Goal: Task Accomplishment & Management: Manage account settings

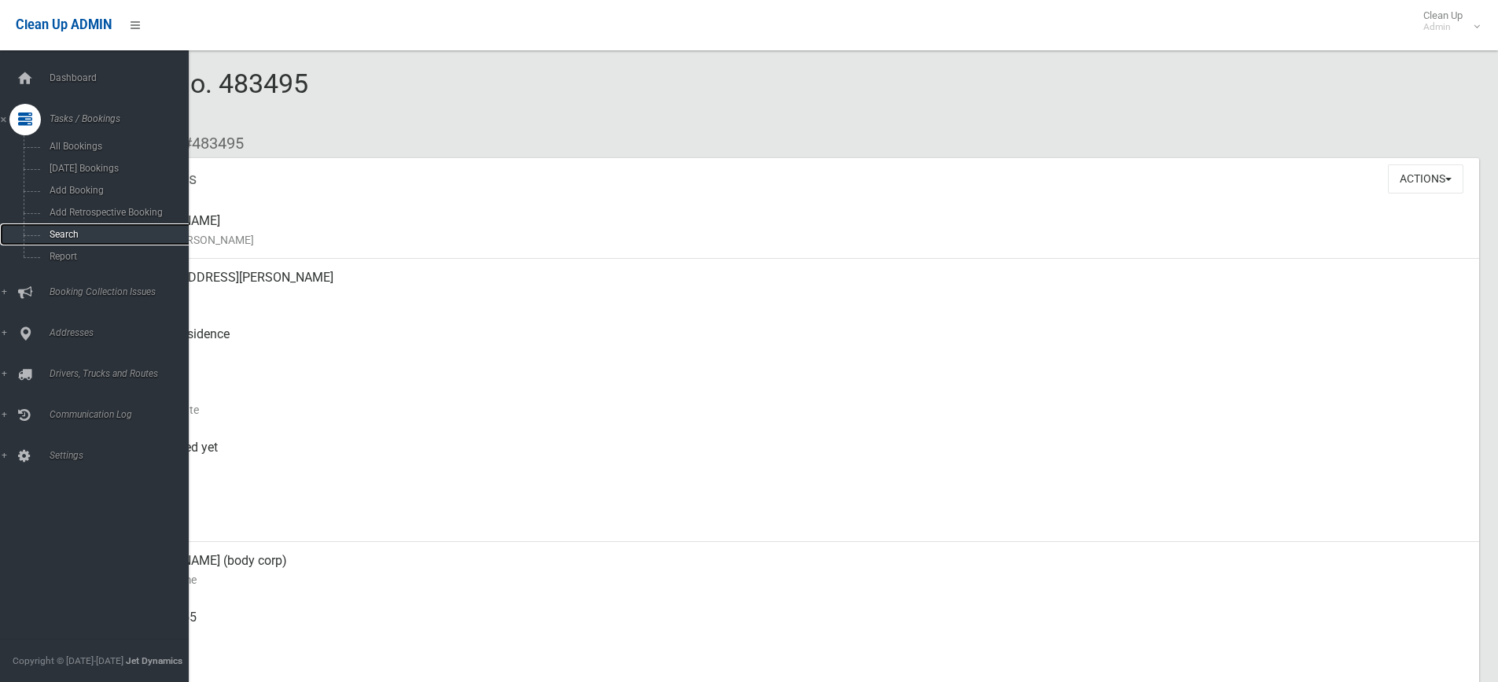
click at [56, 230] on span "Search" at bounding box center [116, 234] width 142 height 11
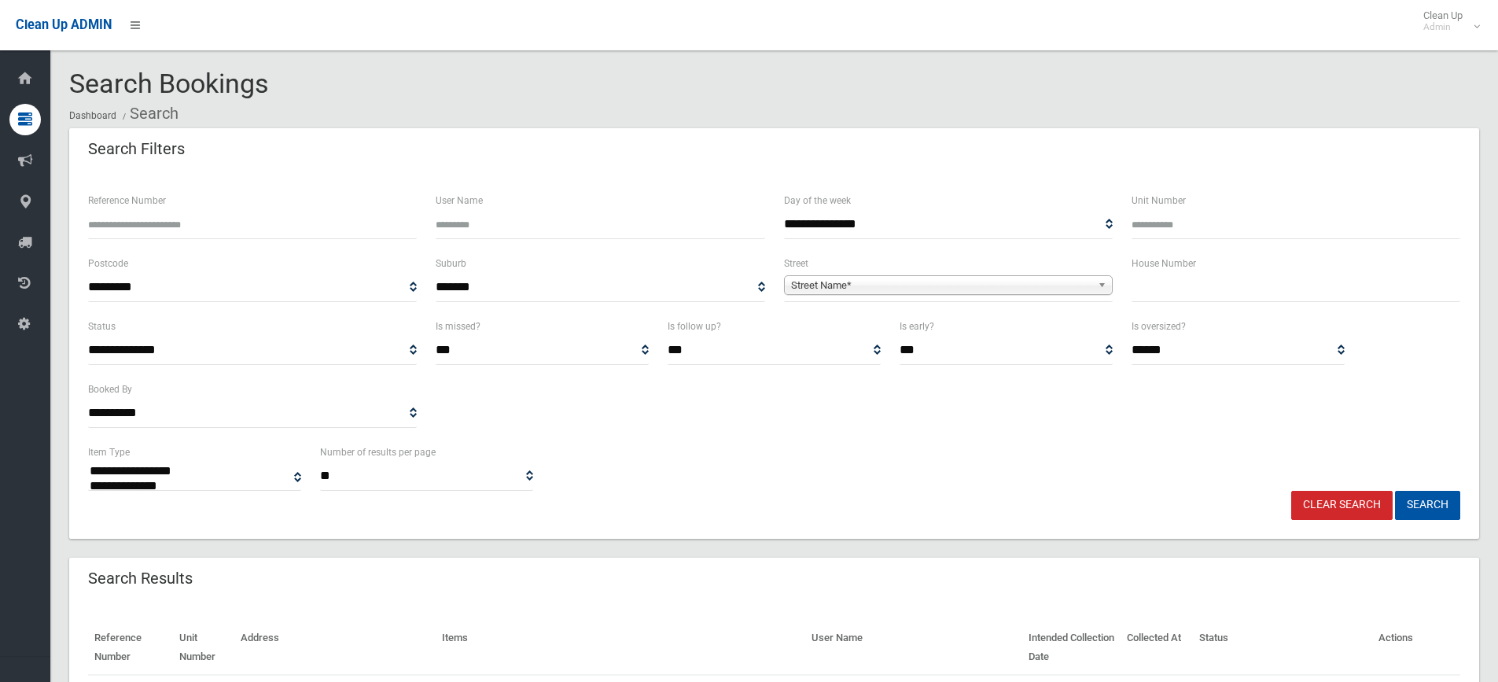
select select
click at [1215, 284] on input "text" at bounding box center [1295, 287] width 329 height 29
type input "***"
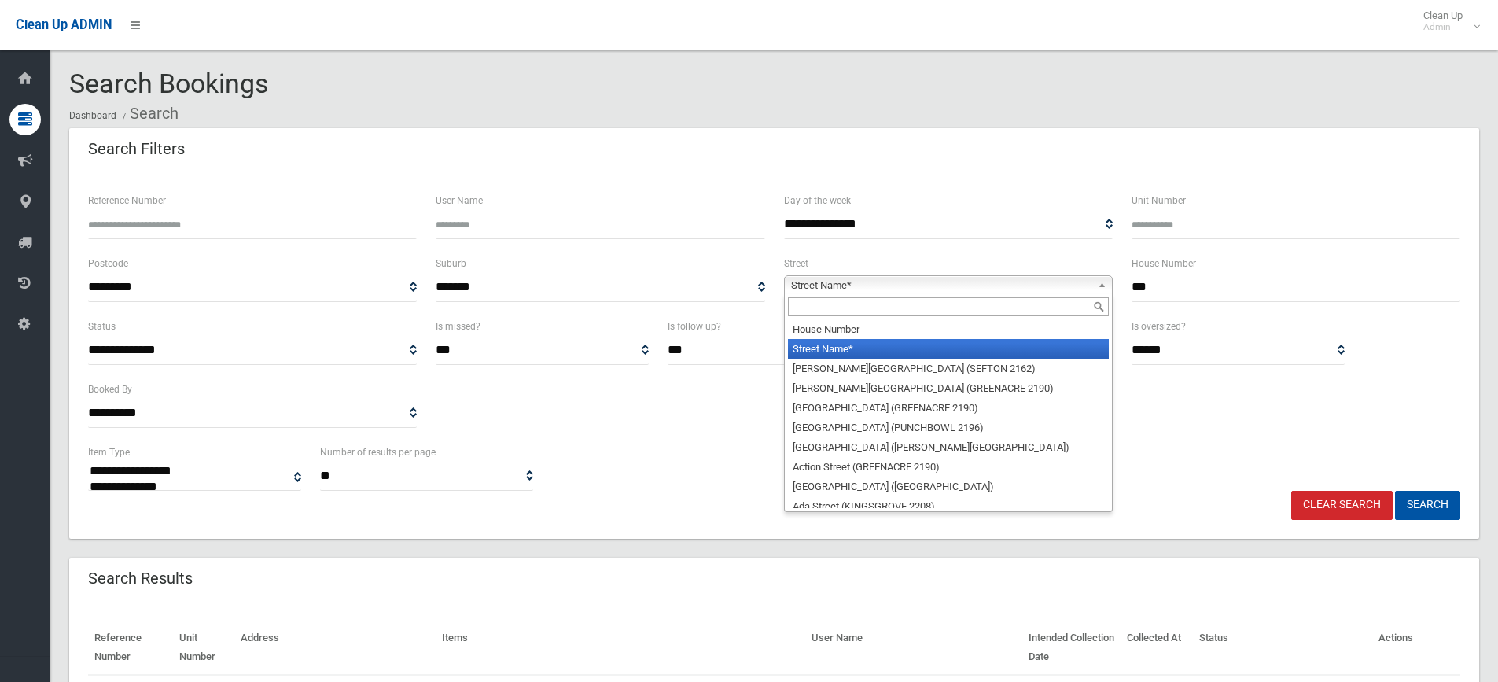
click at [1106, 278] on b at bounding box center [1105, 285] width 14 height 18
click at [1015, 313] on input "text" at bounding box center [948, 306] width 321 height 19
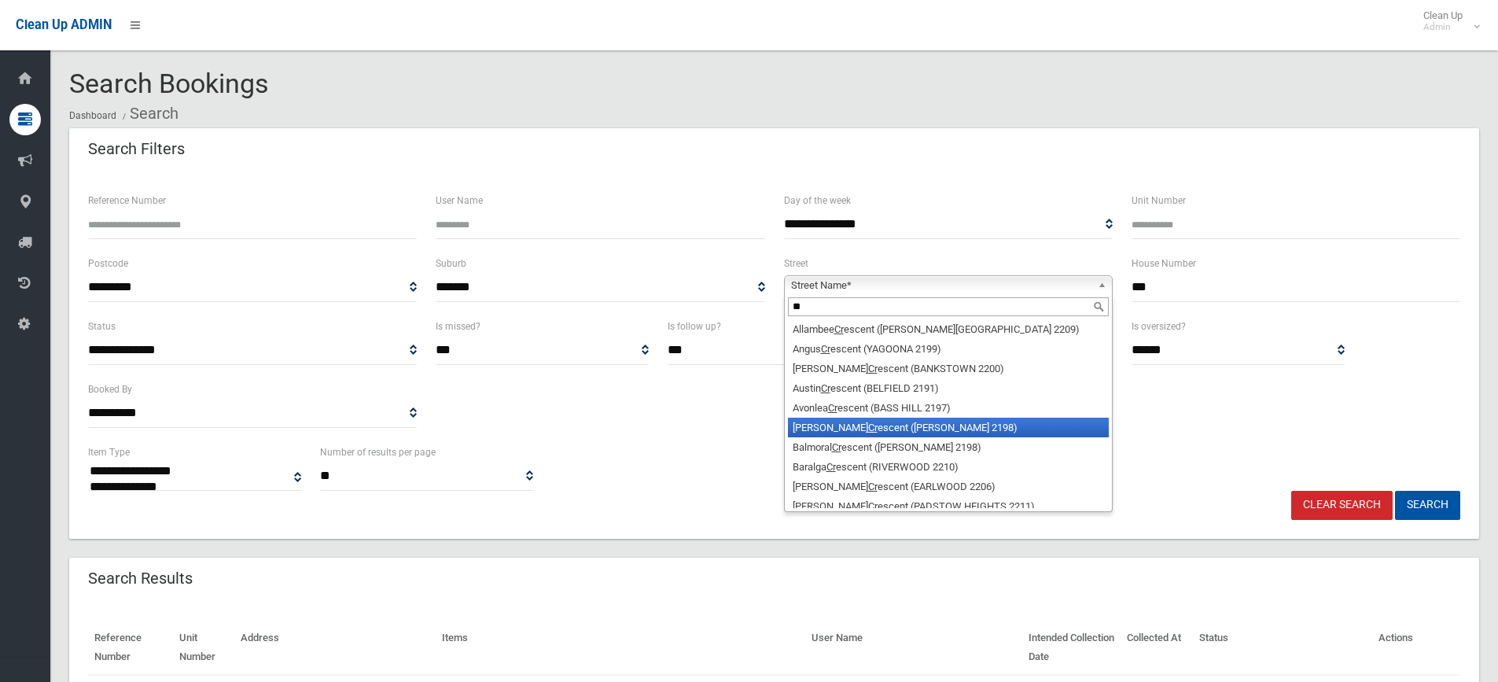
type input "*"
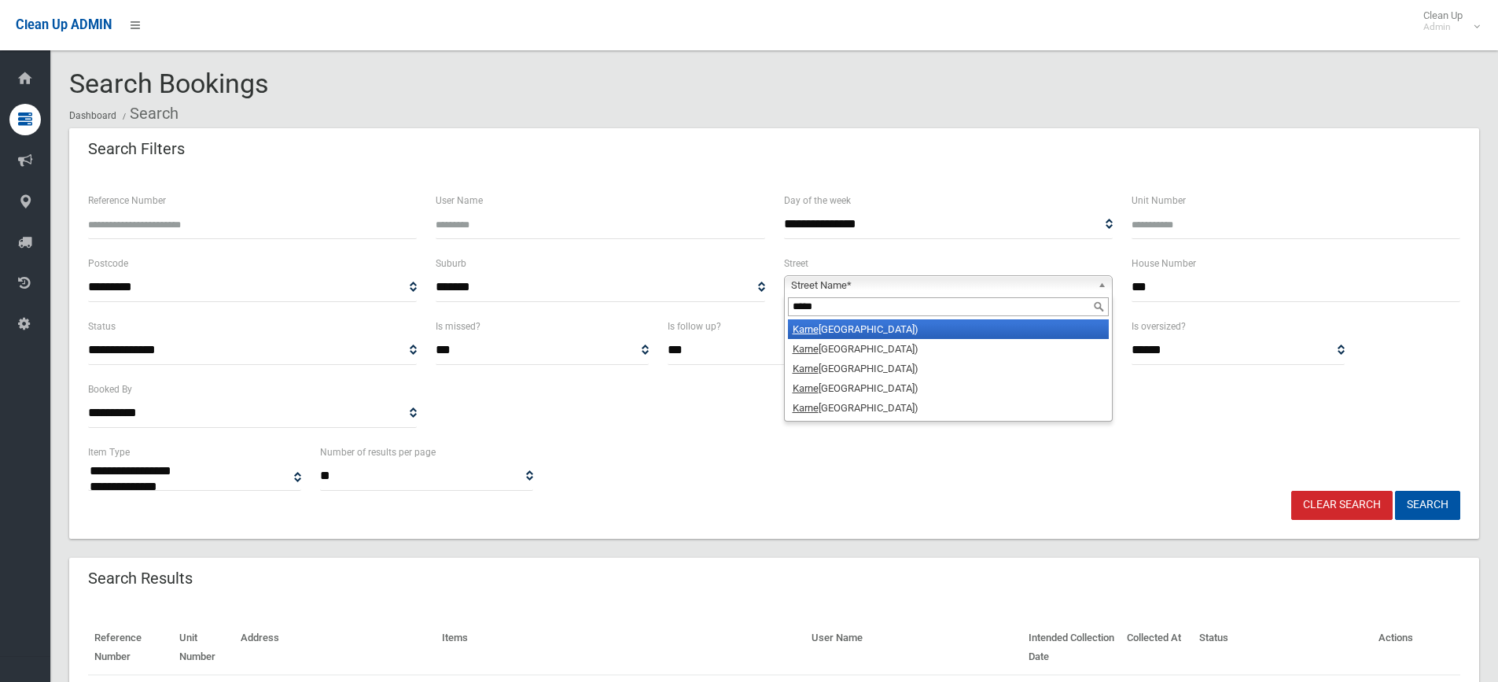
type input "*****"
click at [932, 325] on li "Karne Street North (ROSELANDS 2196)" at bounding box center [948, 329] width 321 height 20
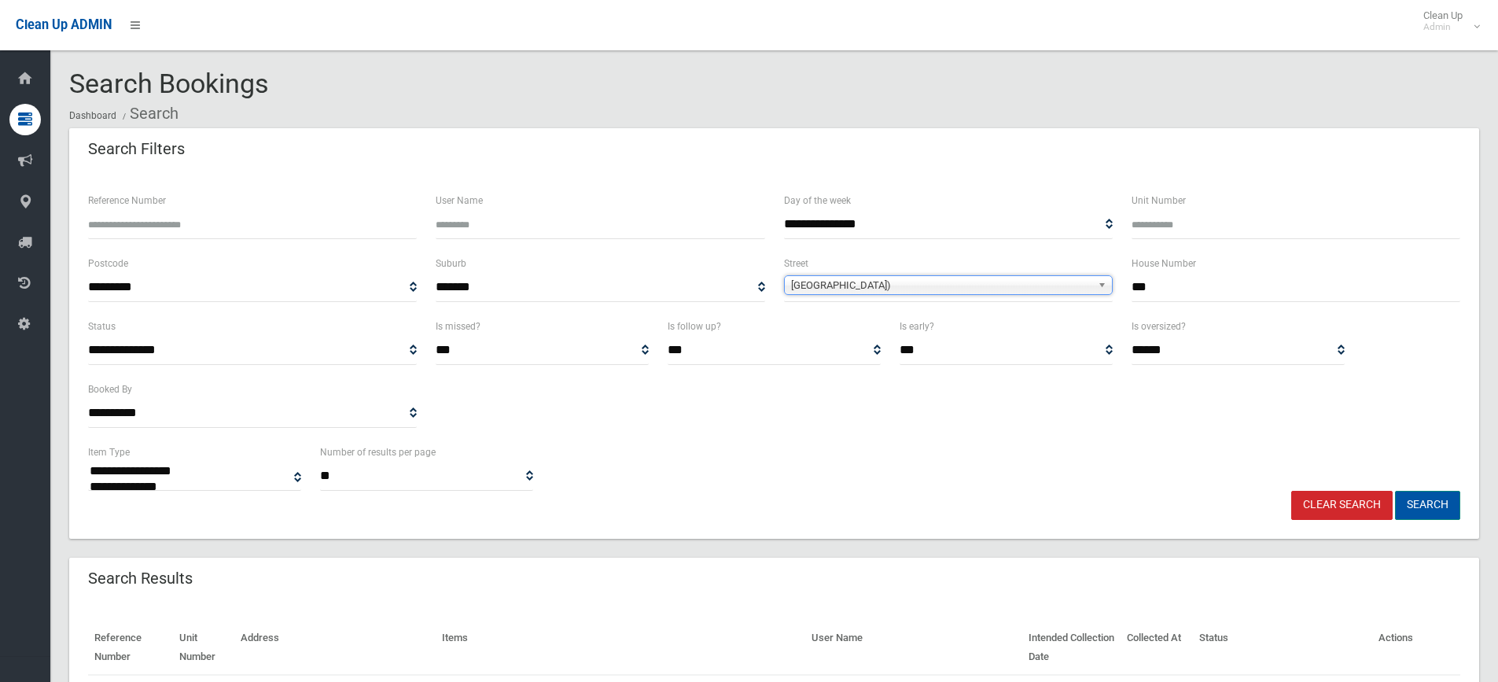
click at [1416, 502] on button "Search" at bounding box center [1427, 505] width 65 height 29
select select
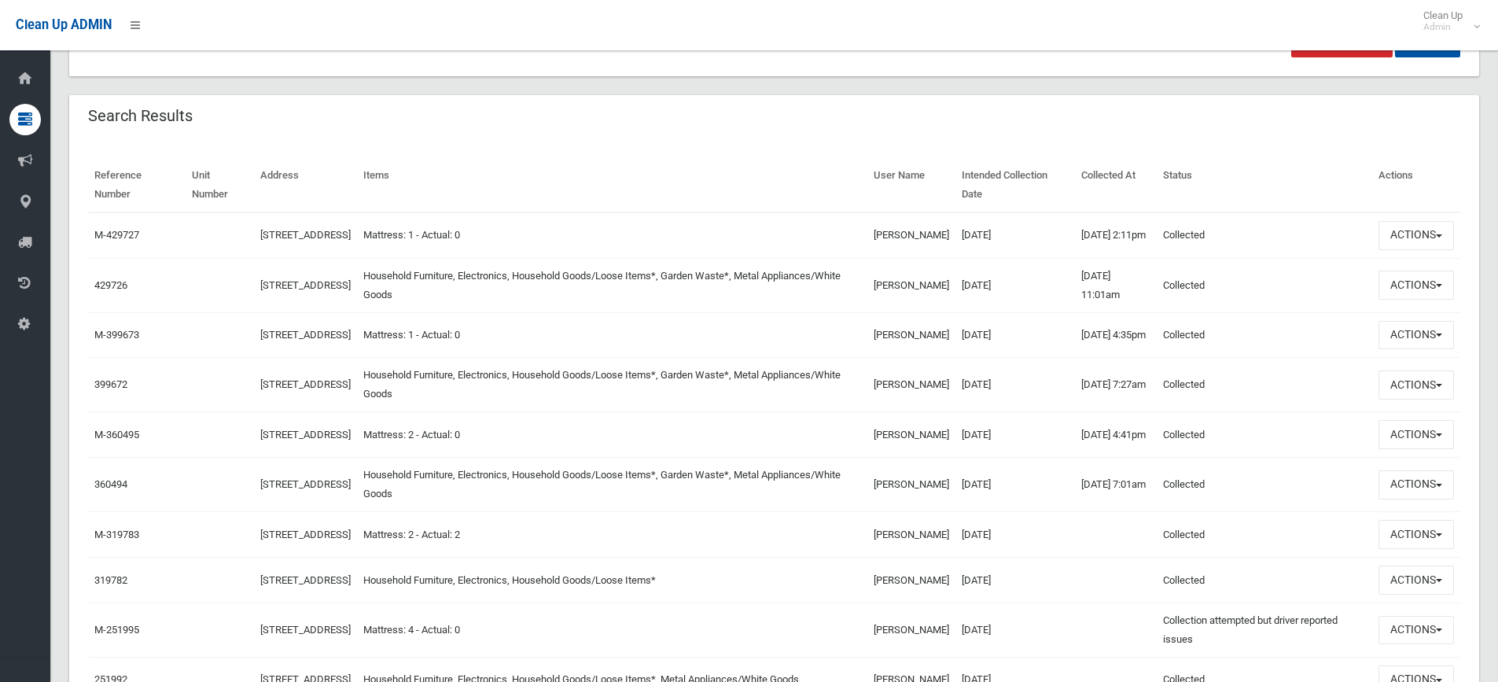
scroll to position [472, 0]
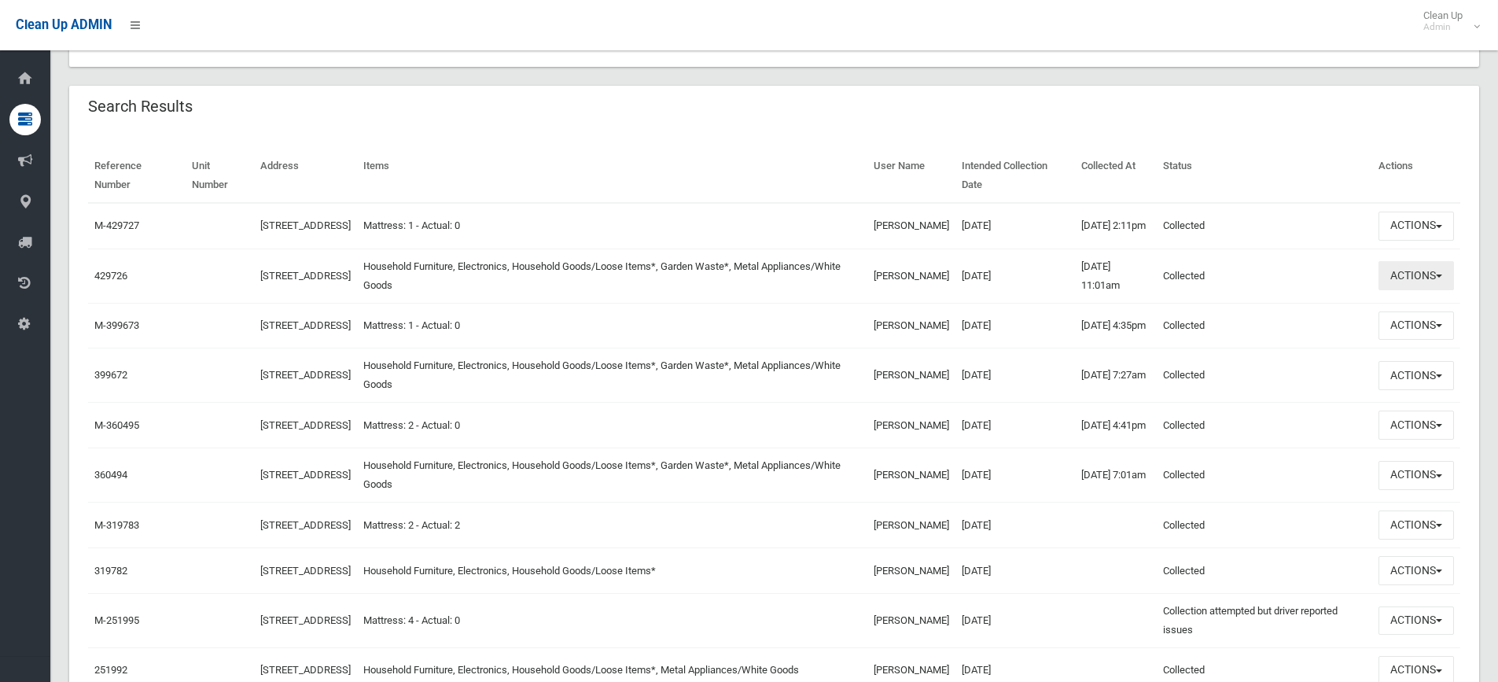
click at [1440, 281] on button "Actions" at bounding box center [1415, 275] width 75 height 29
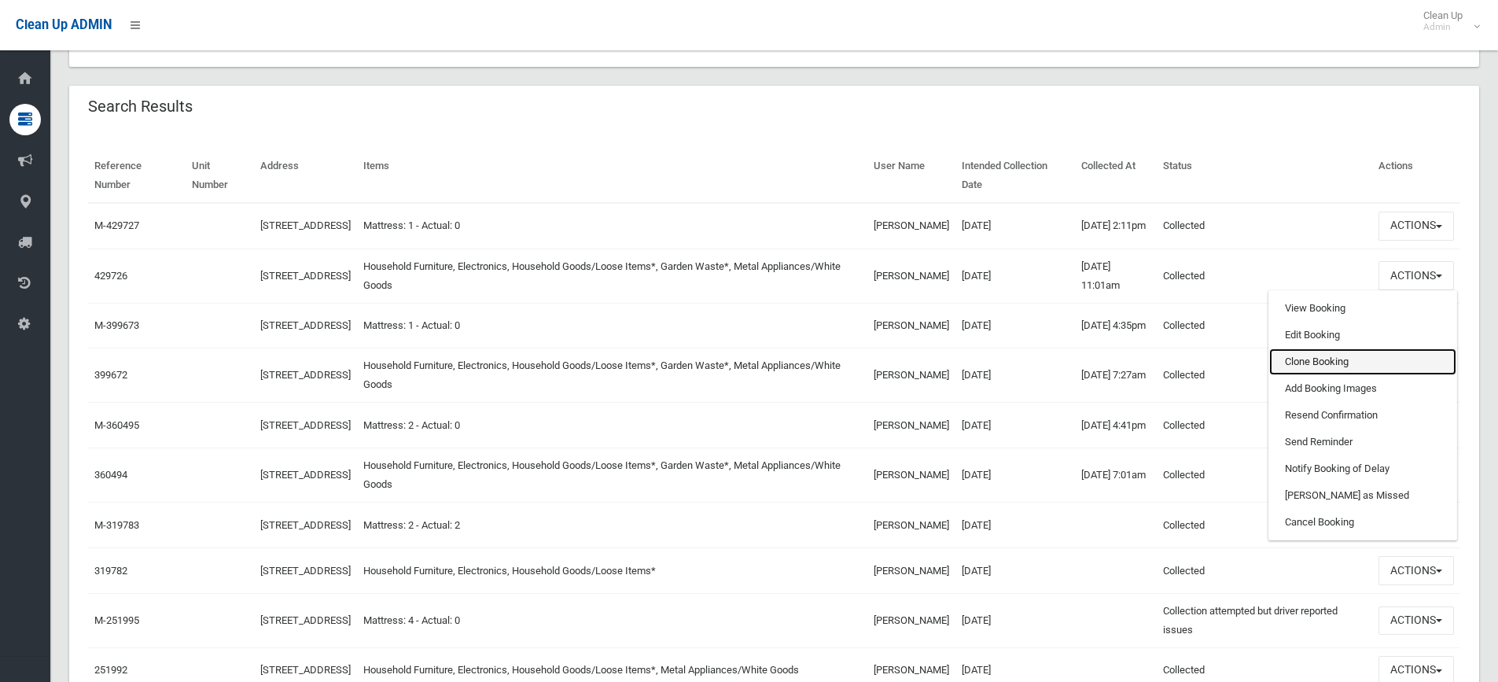
click at [1365, 369] on link "Clone Booking" at bounding box center [1362, 361] width 187 height 27
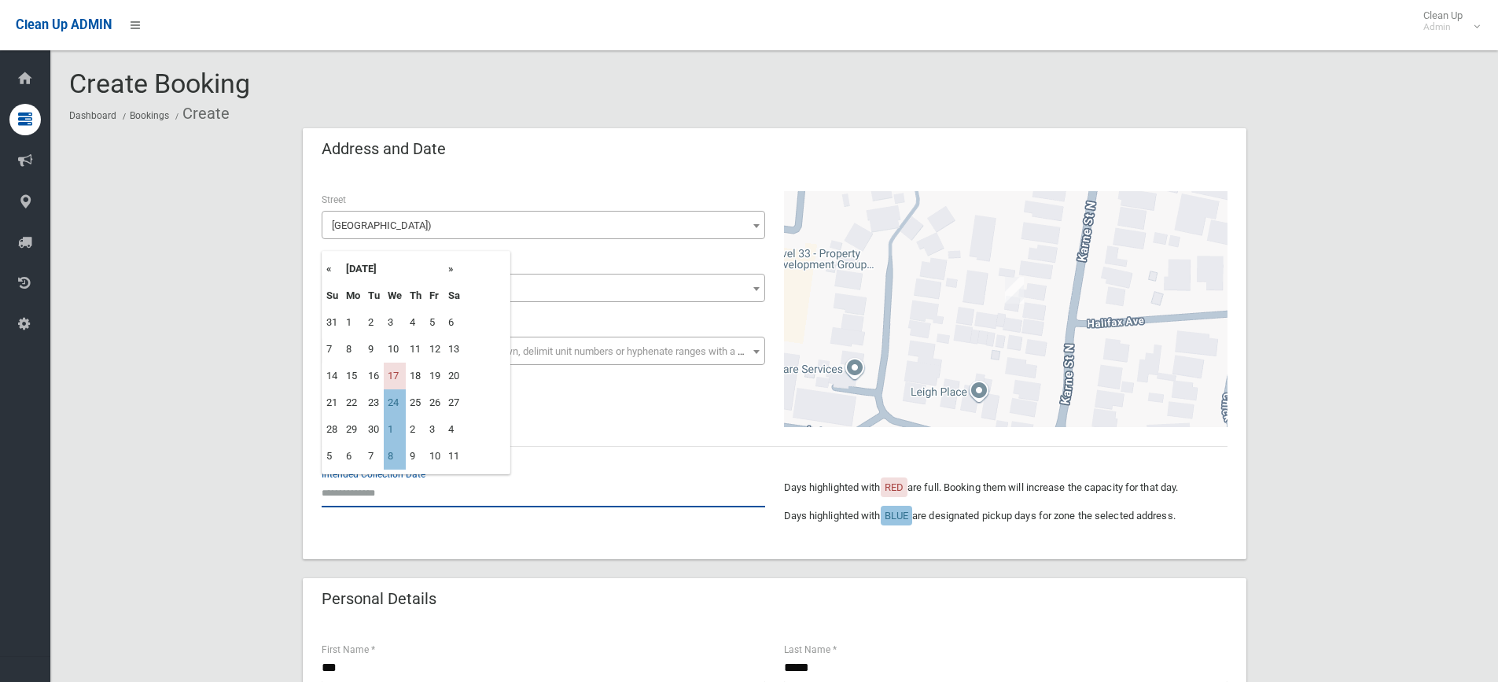
click at [375, 499] on input "text" at bounding box center [543, 492] width 443 height 29
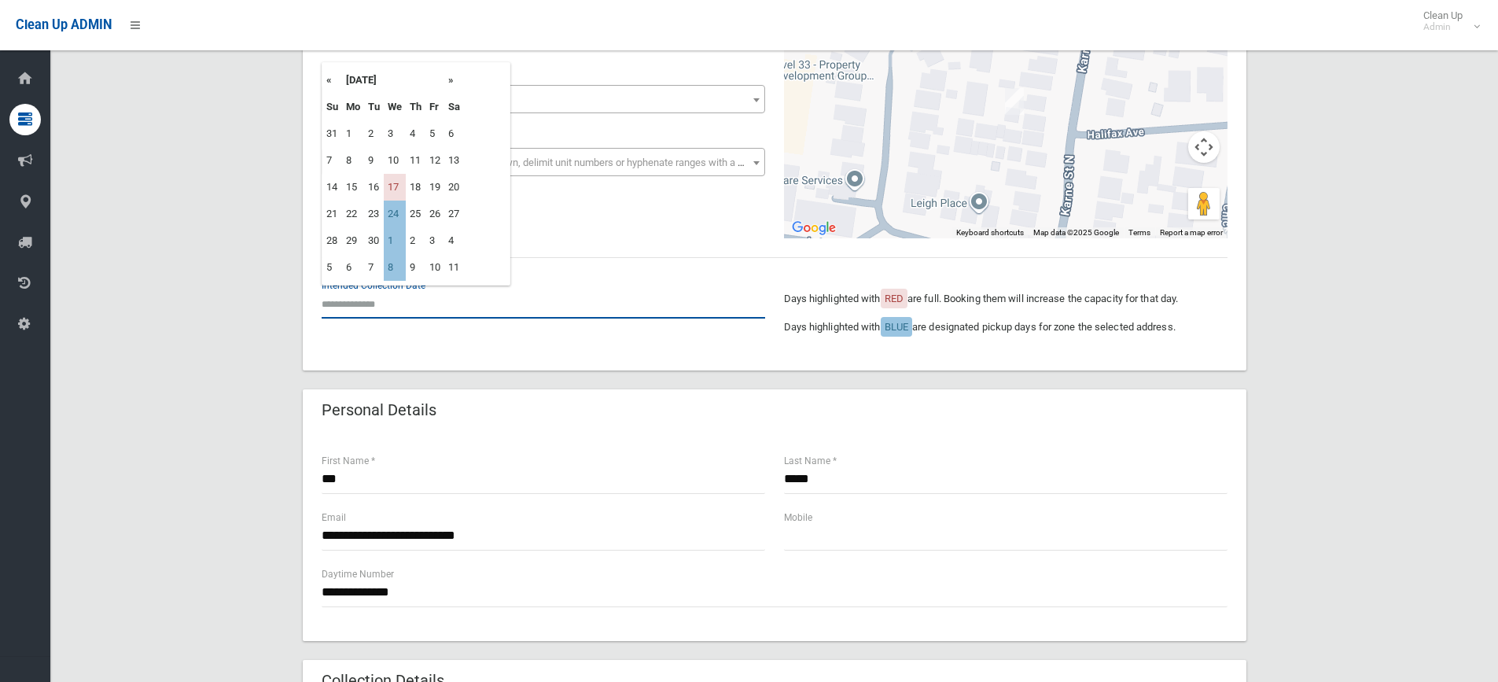
scroll to position [236, 0]
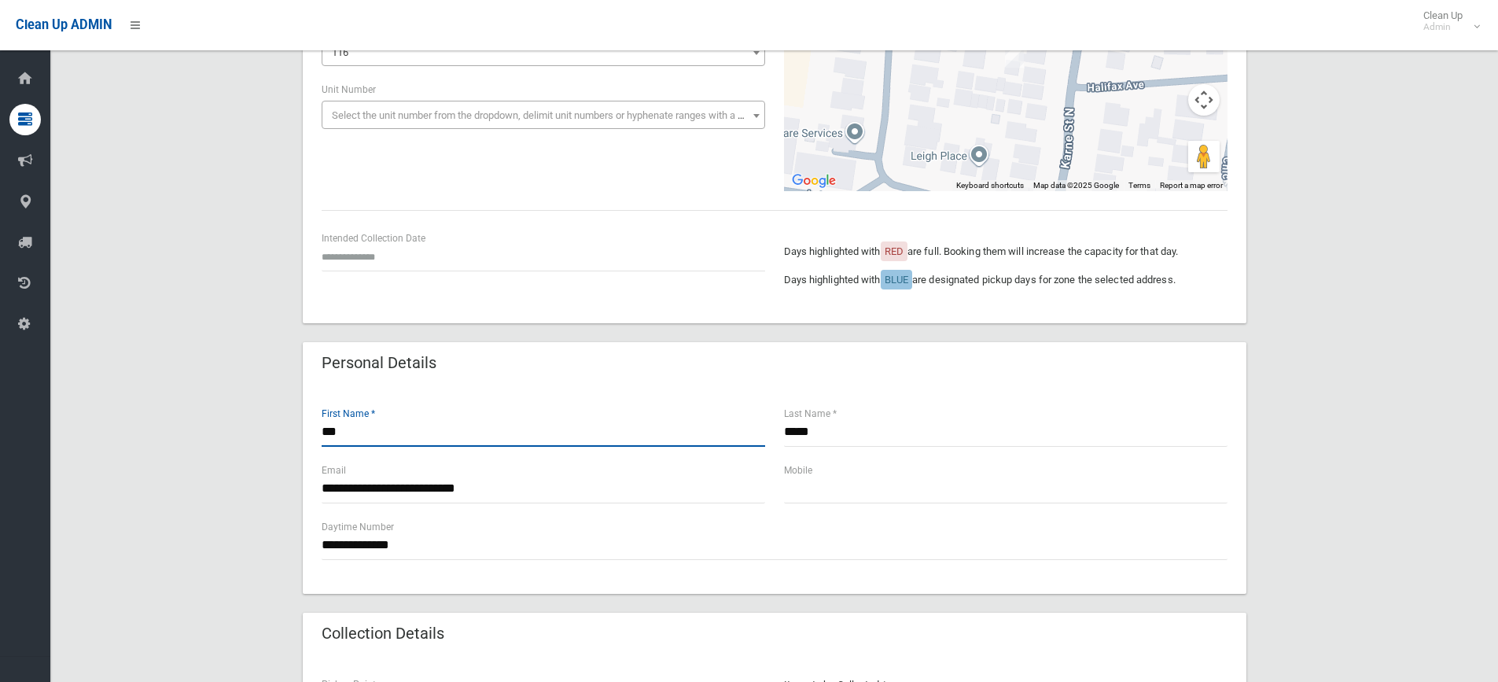
click at [391, 426] on input "***" at bounding box center [543, 431] width 443 height 29
type input "*"
type input "*********"
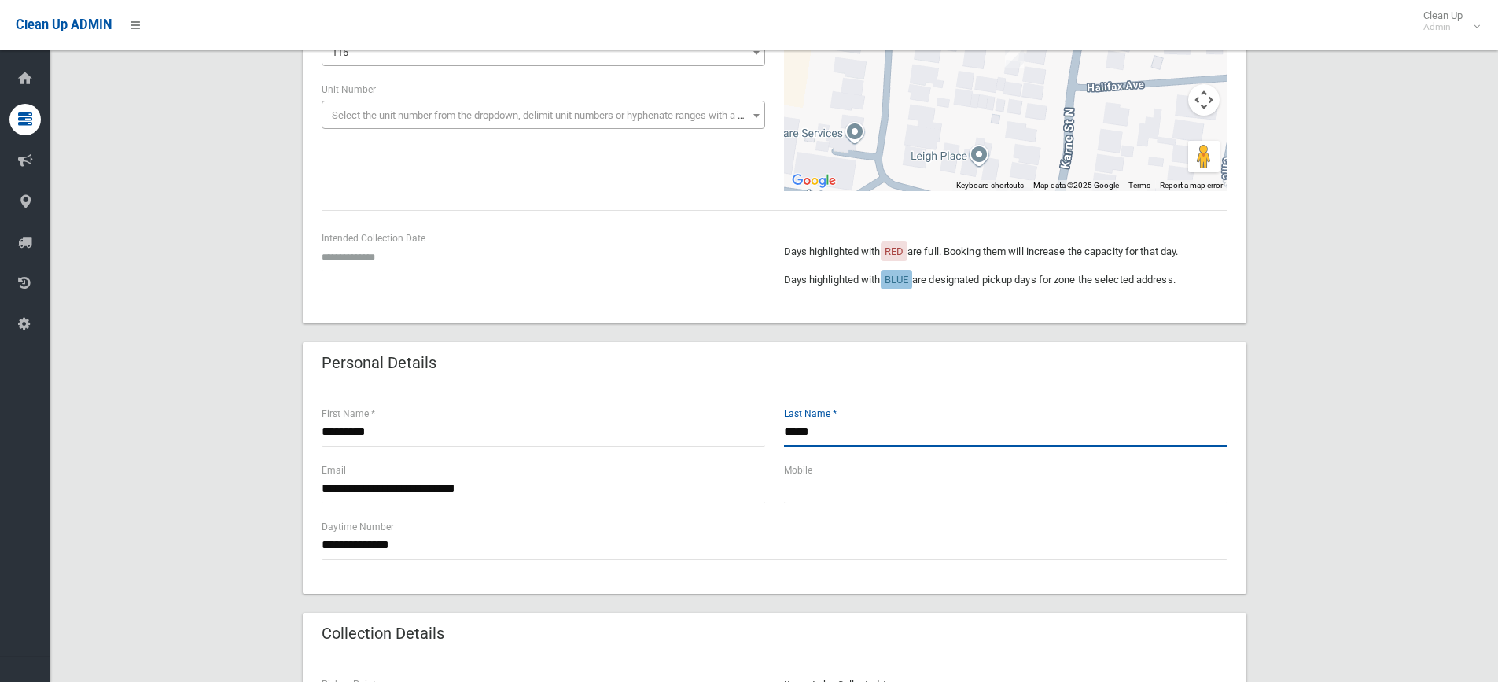
click at [836, 426] on input "*****" at bounding box center [1005, 431] width 443 height 29
type input "*"
type input "**********"
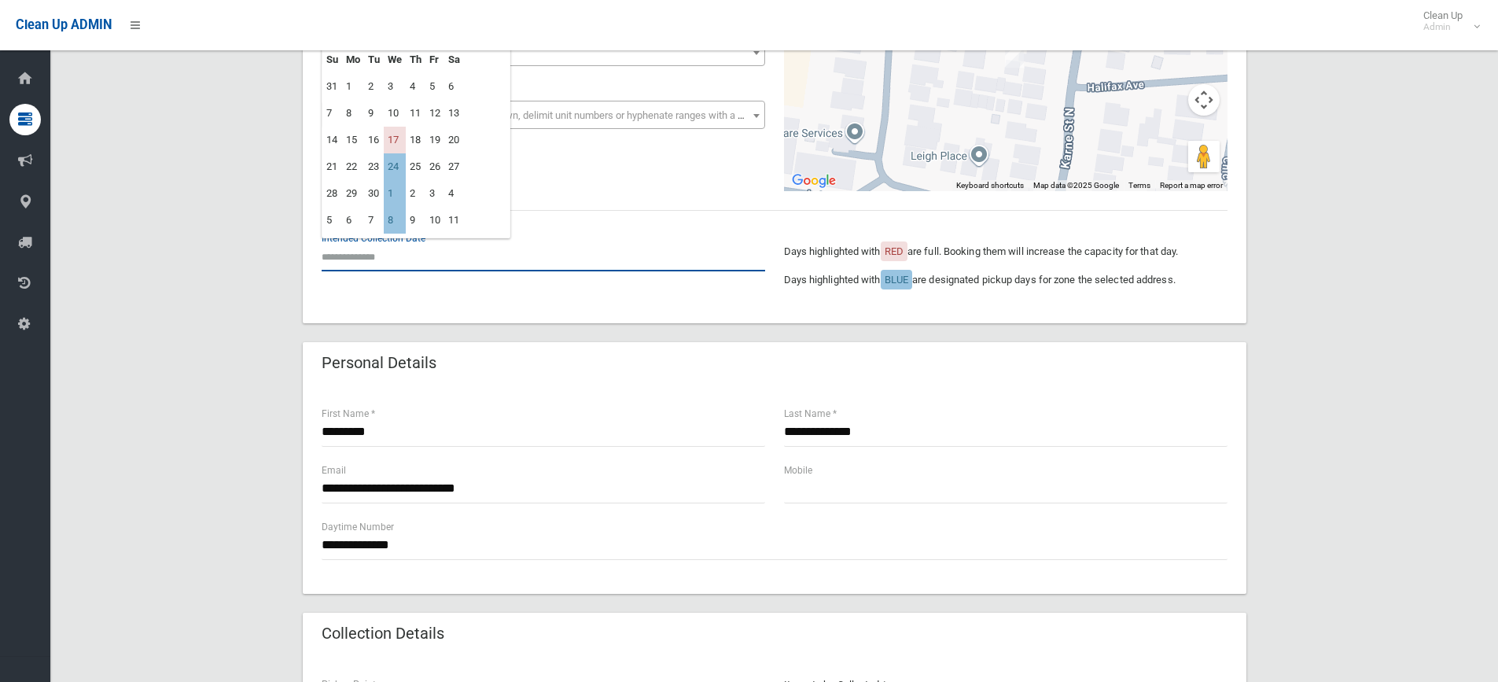
click at [362, 259] on input "text" at bounding box center [543, 256] width 443 height 29
click at [393, 165] on td "24" at bounding box center [395, 166] width 22 height 27
type input "**********"
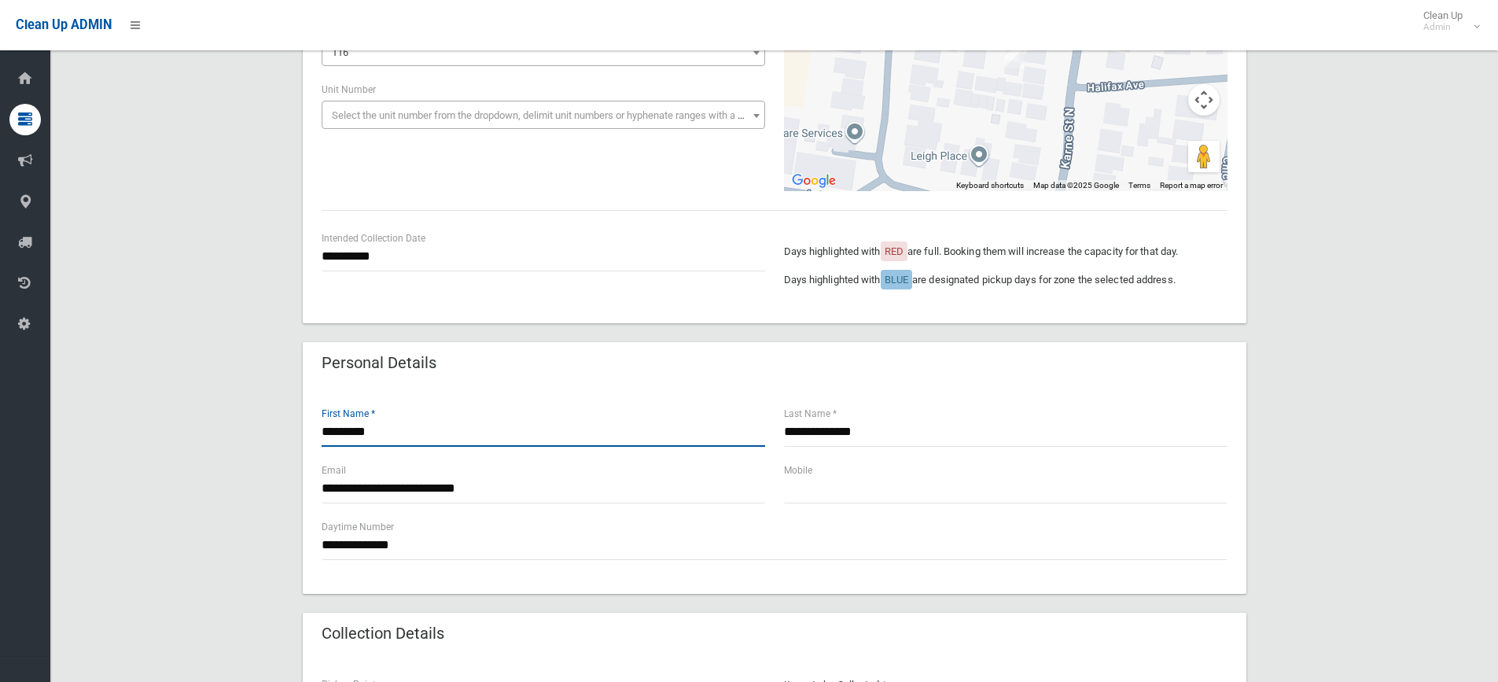
click at [325, 429] on input "*********" at bounding box center [543, 431] width 443 height 29
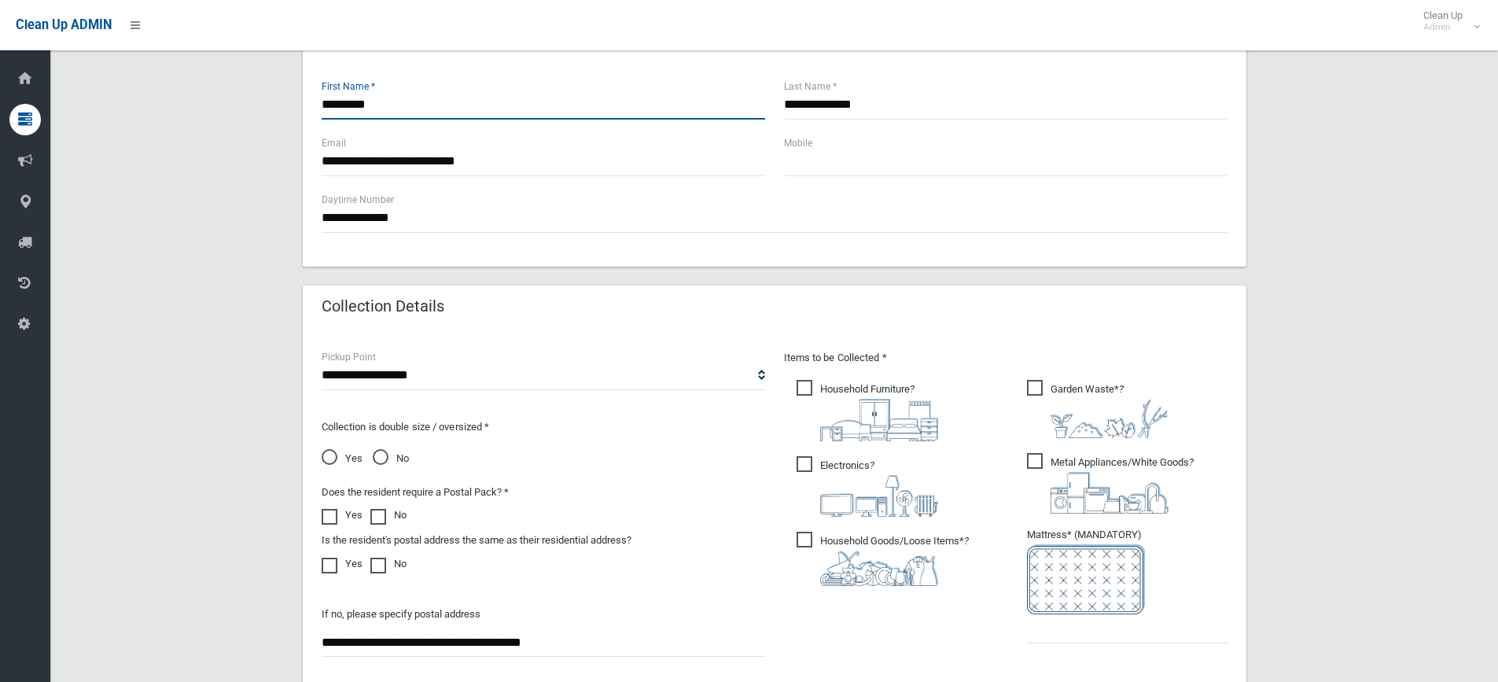
scroll to position [708, 0]
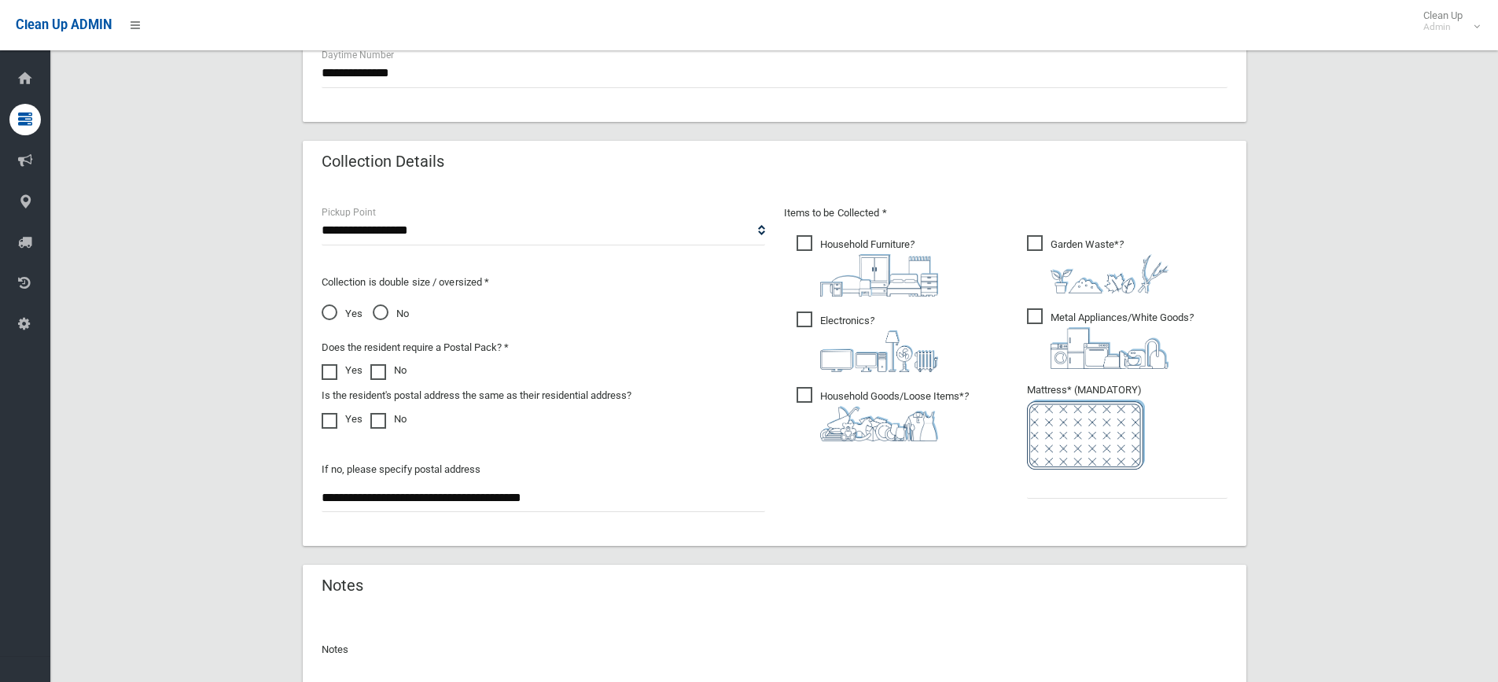
type input "*********"
click at [1061, 484] on input "text" at bounding box center [1127, 483] width 200 height 29
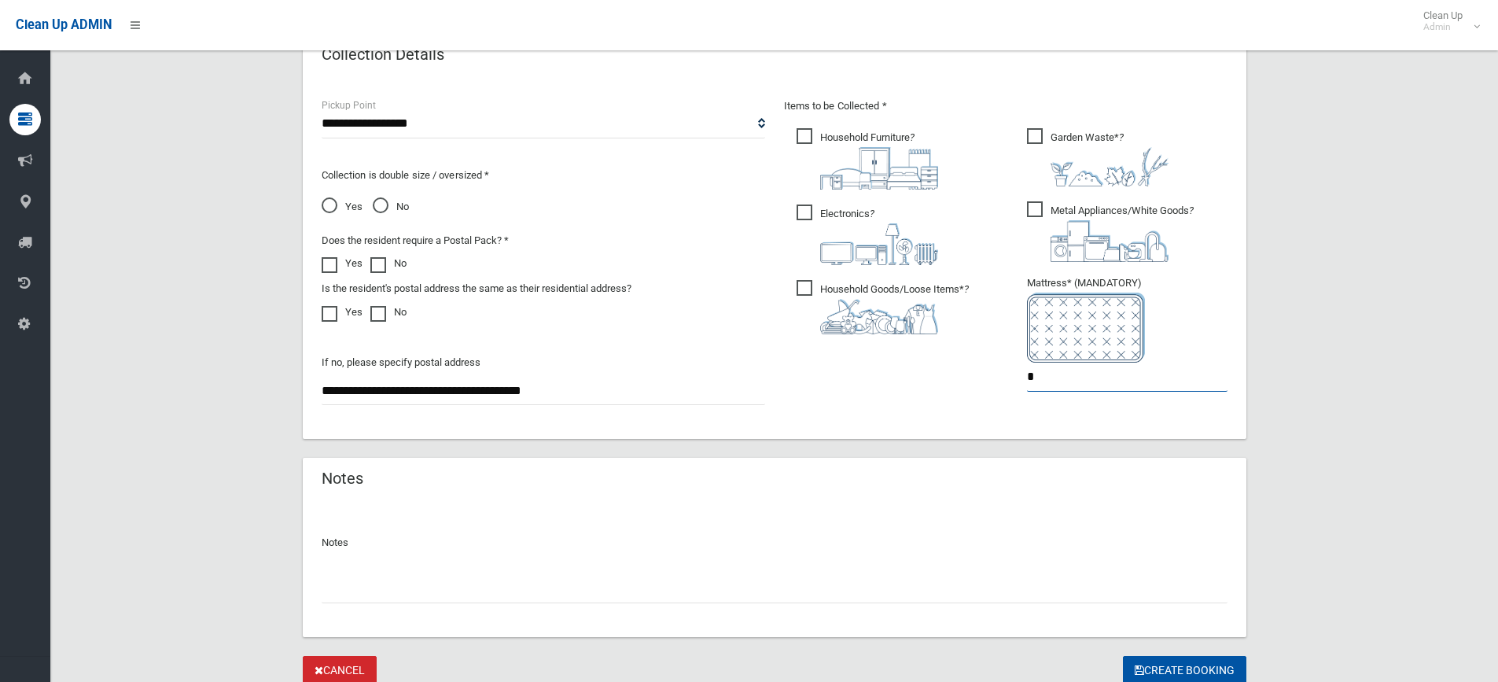
scroll to position [874, 0]
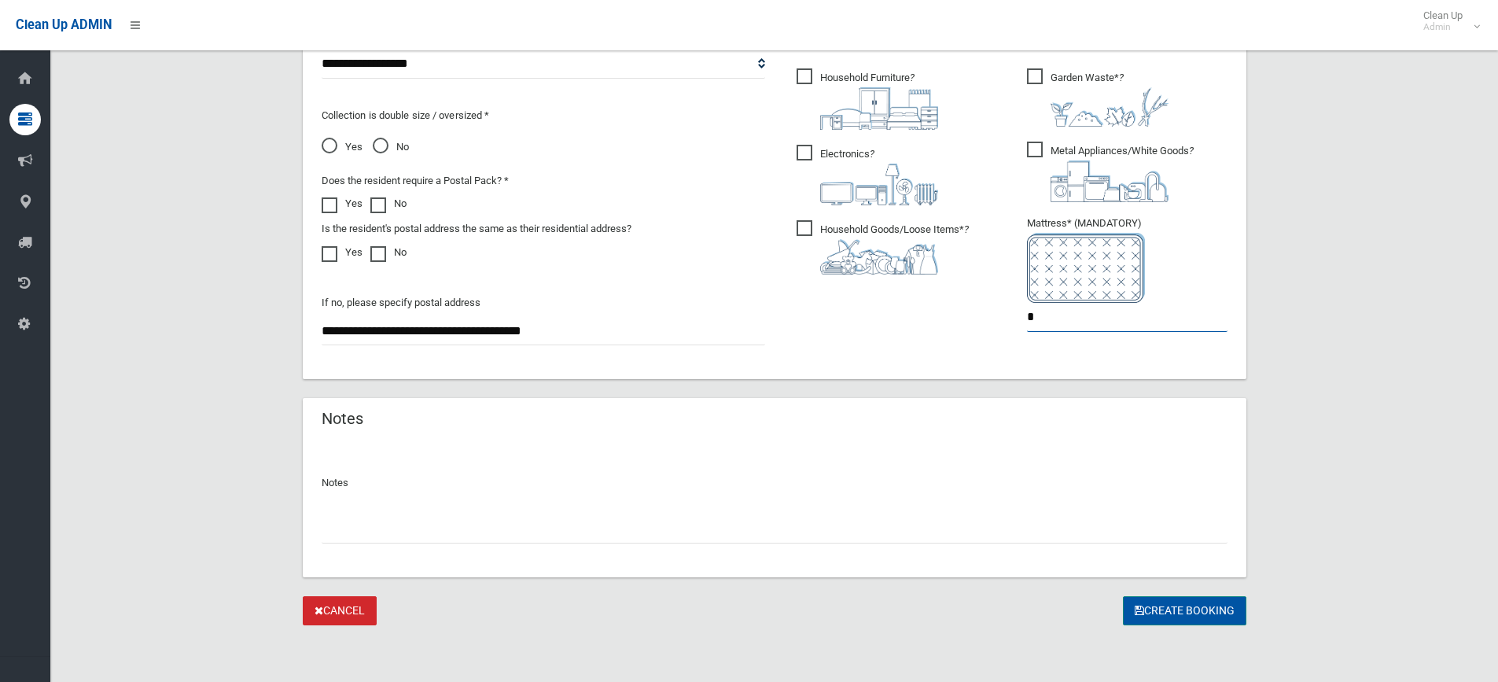
type input "*"
click at [1197, 608] on button "Create Booking" at bounding box center [1184, 610] width 123 height 29
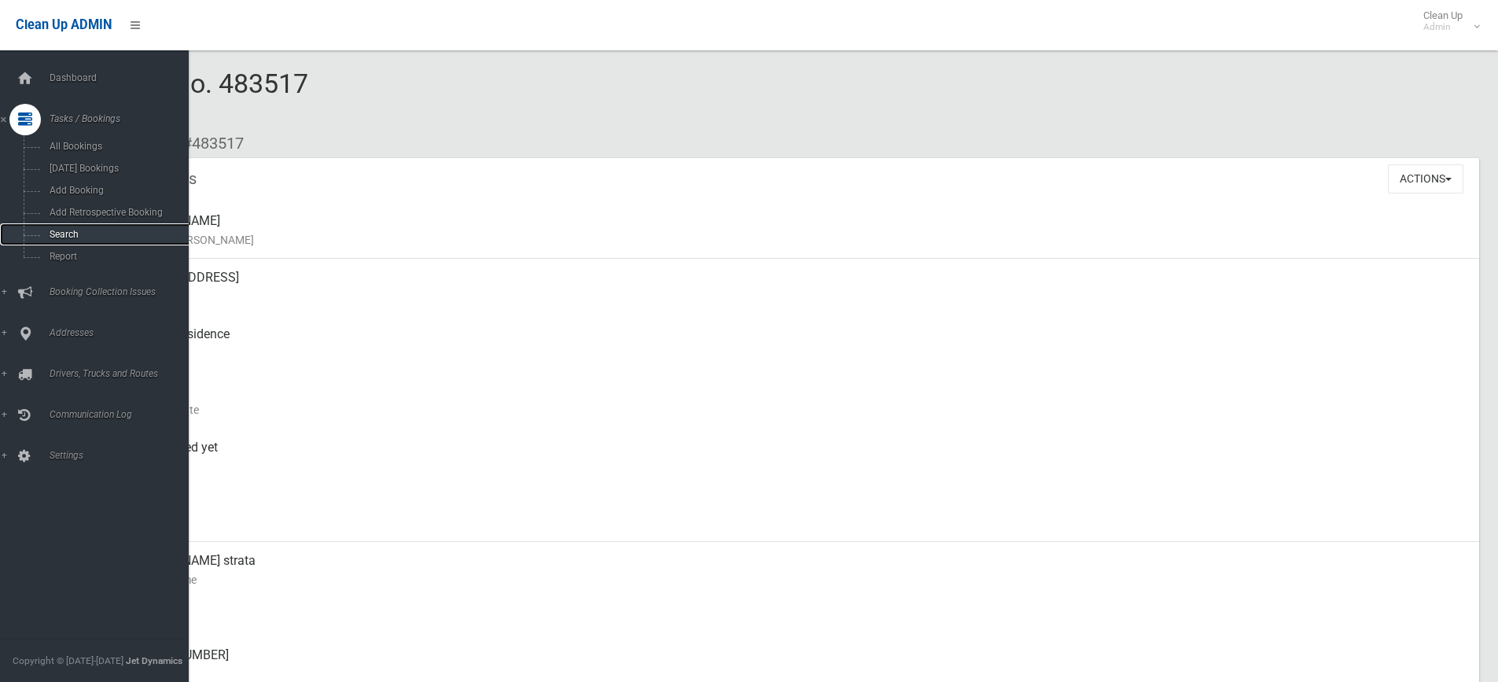
click at [69, 232] on span "Search" at bounding box center [116, 234] width 142 height 11
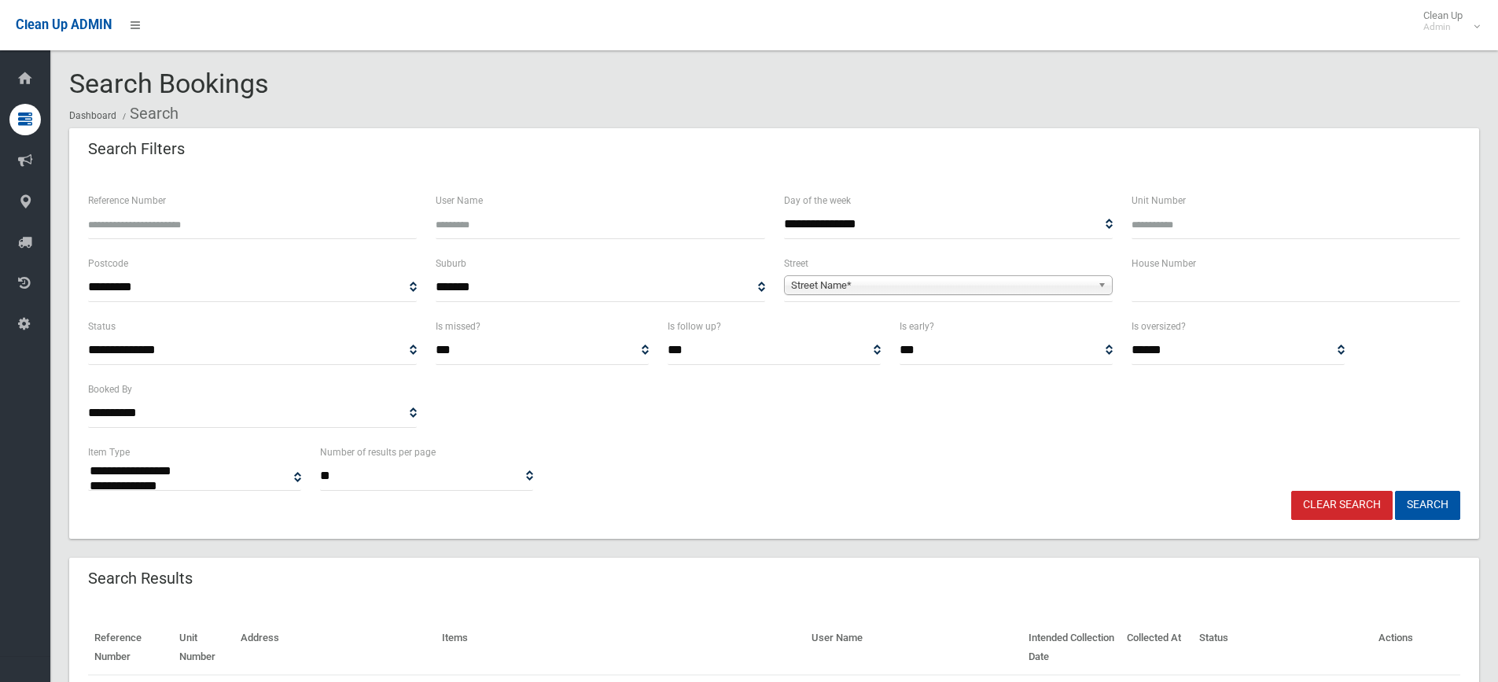
select select
click at [1210, 301] on input "text" at bounding box center [1295, 287] width 329 height 29
type input "**"
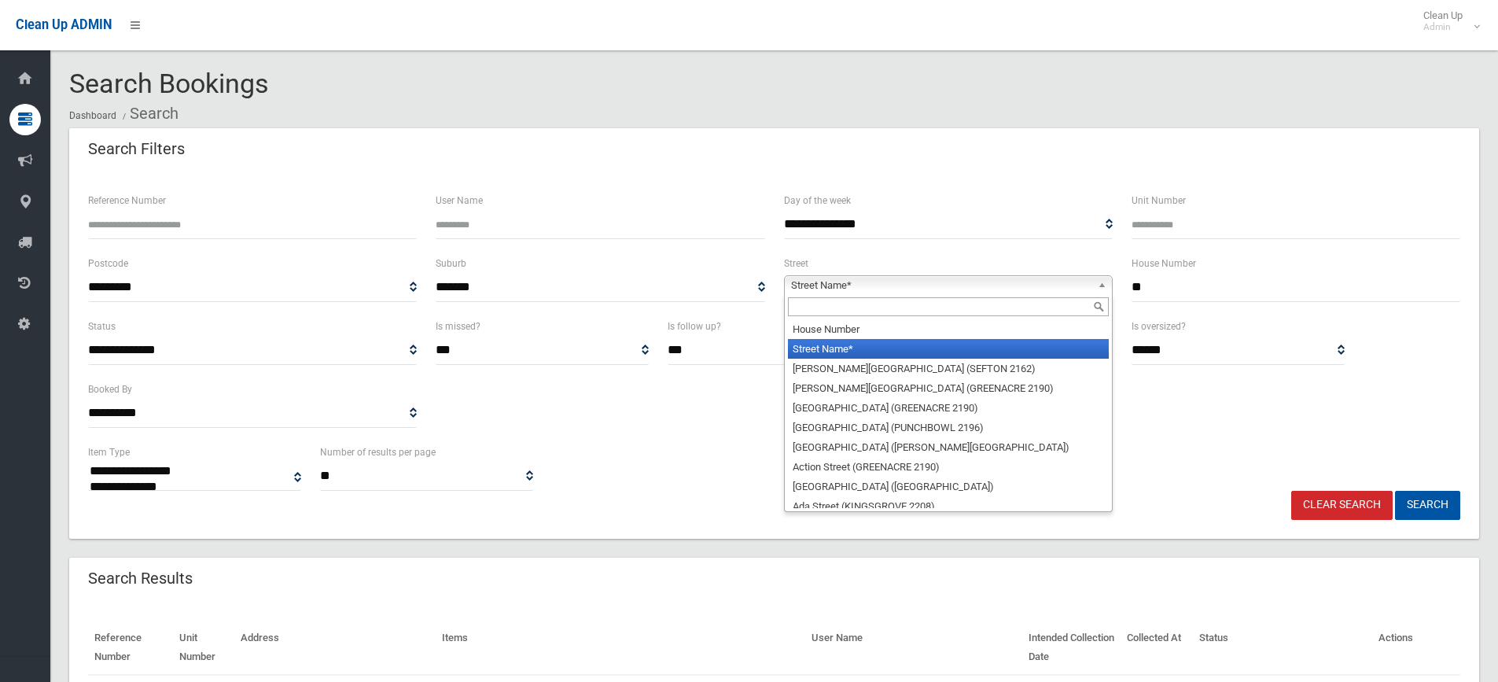
click at [1101, 280] on b at bounding box center [1105, 285] width 14 height 18
click at [968, 310] on input "text" at bounding box center [948, 306] width 321 height 19
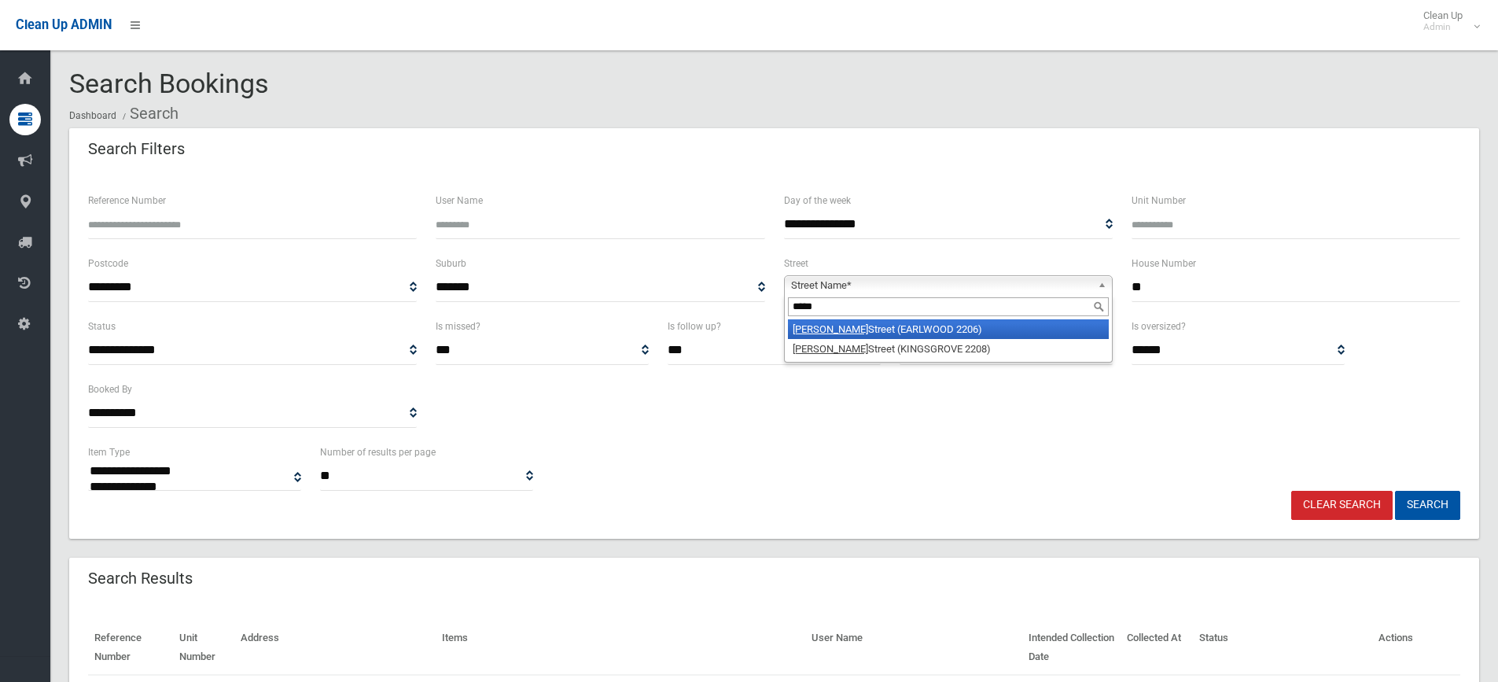
type input "*****"
click at [967, 324] on li "Homer Street (EARLWOOD 2206)" at bounding box center [948, 329] width 321 height 20
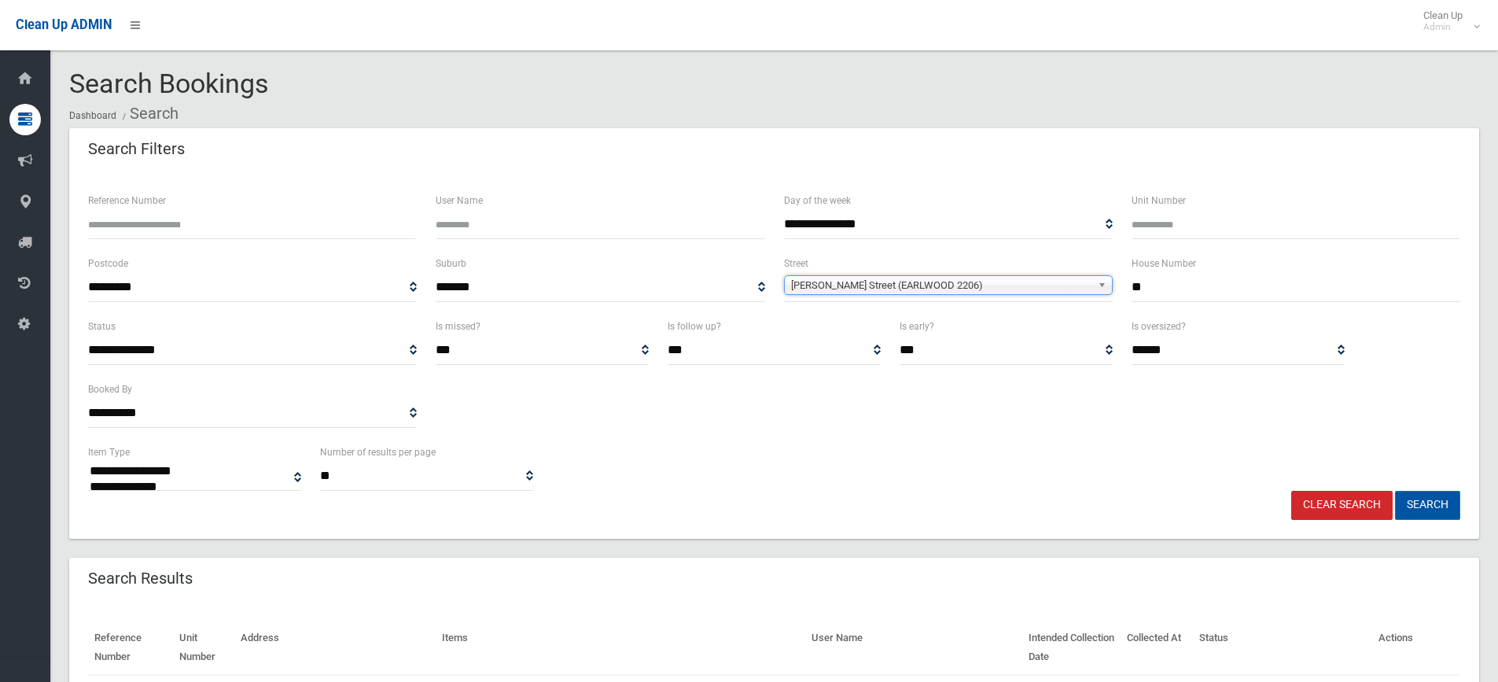
click at [1442, 504] on button "Search" at bounding box center [1427, 505] width 65 height 29
select select
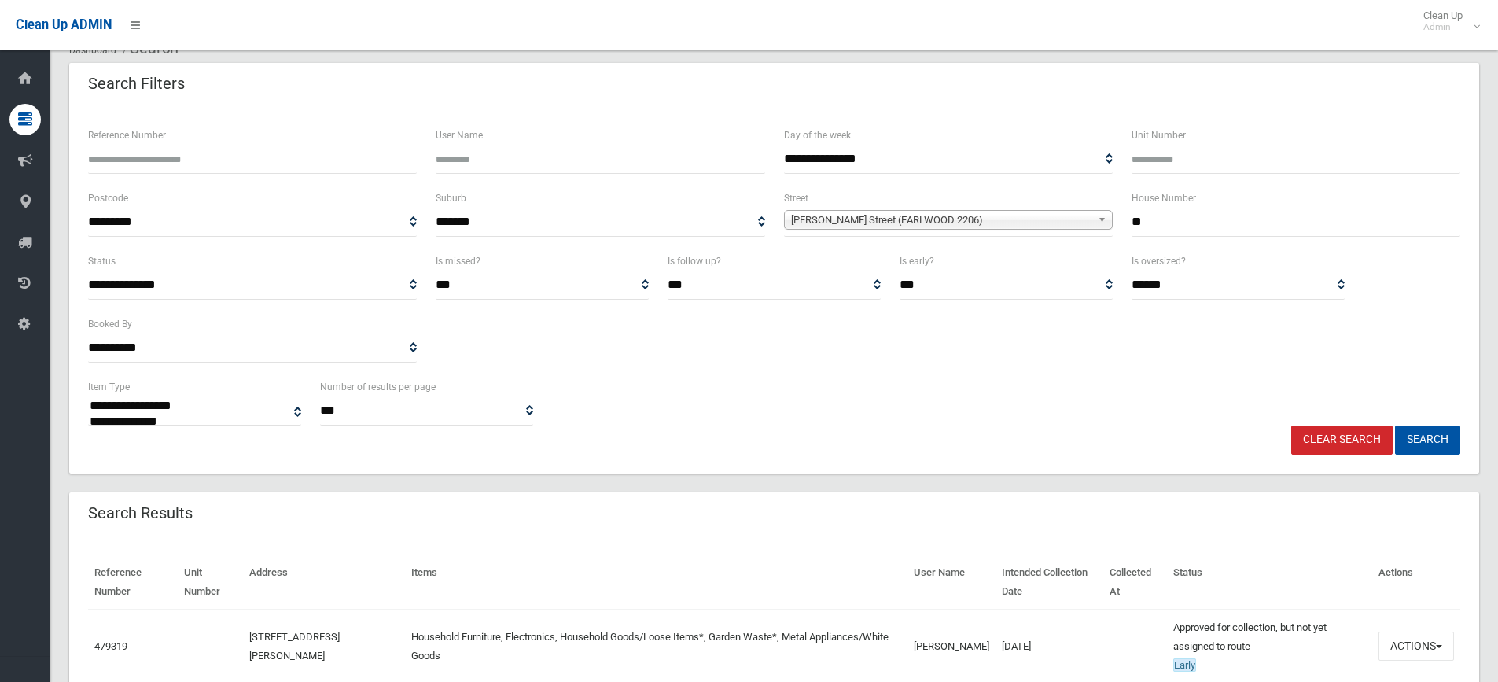
scroll to position [304, 0]
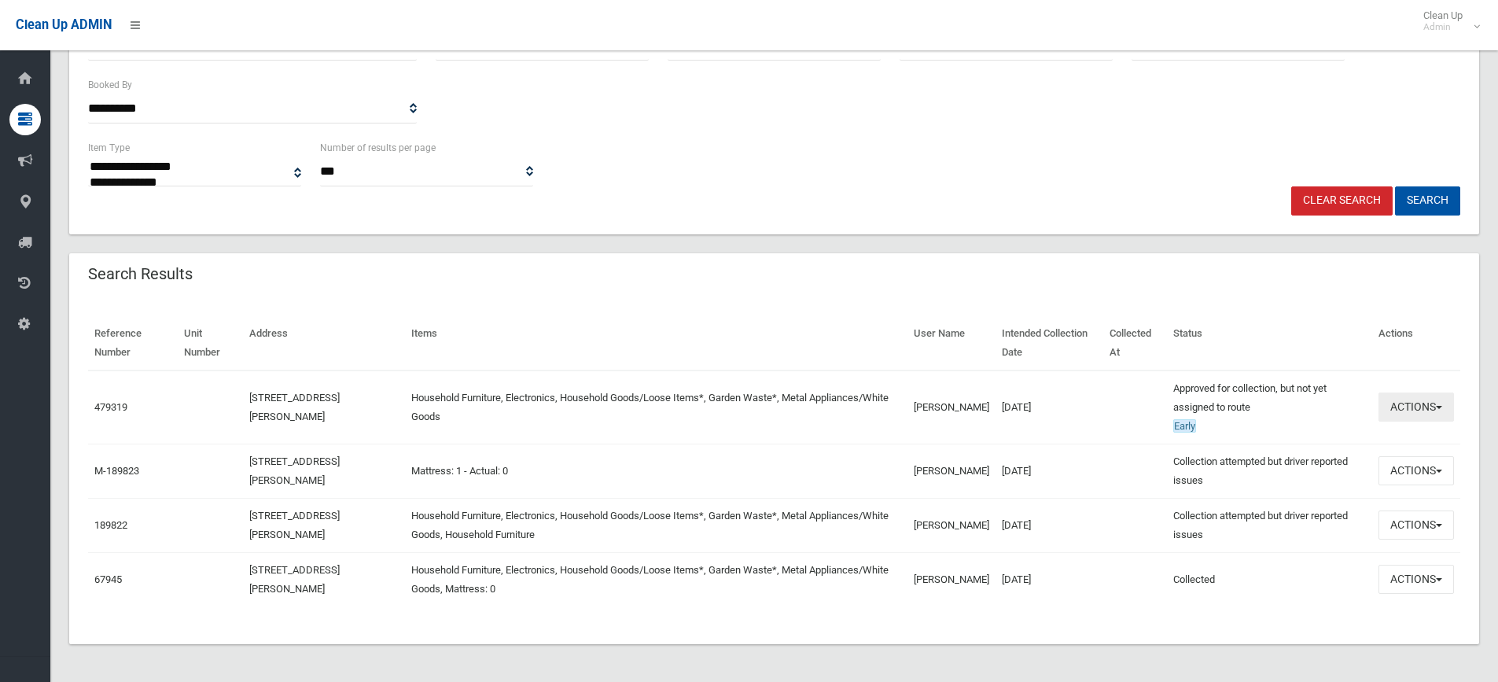
click at [1446, 403] on button "Actions" at bounding box center [1415, 406] width 75 height 29
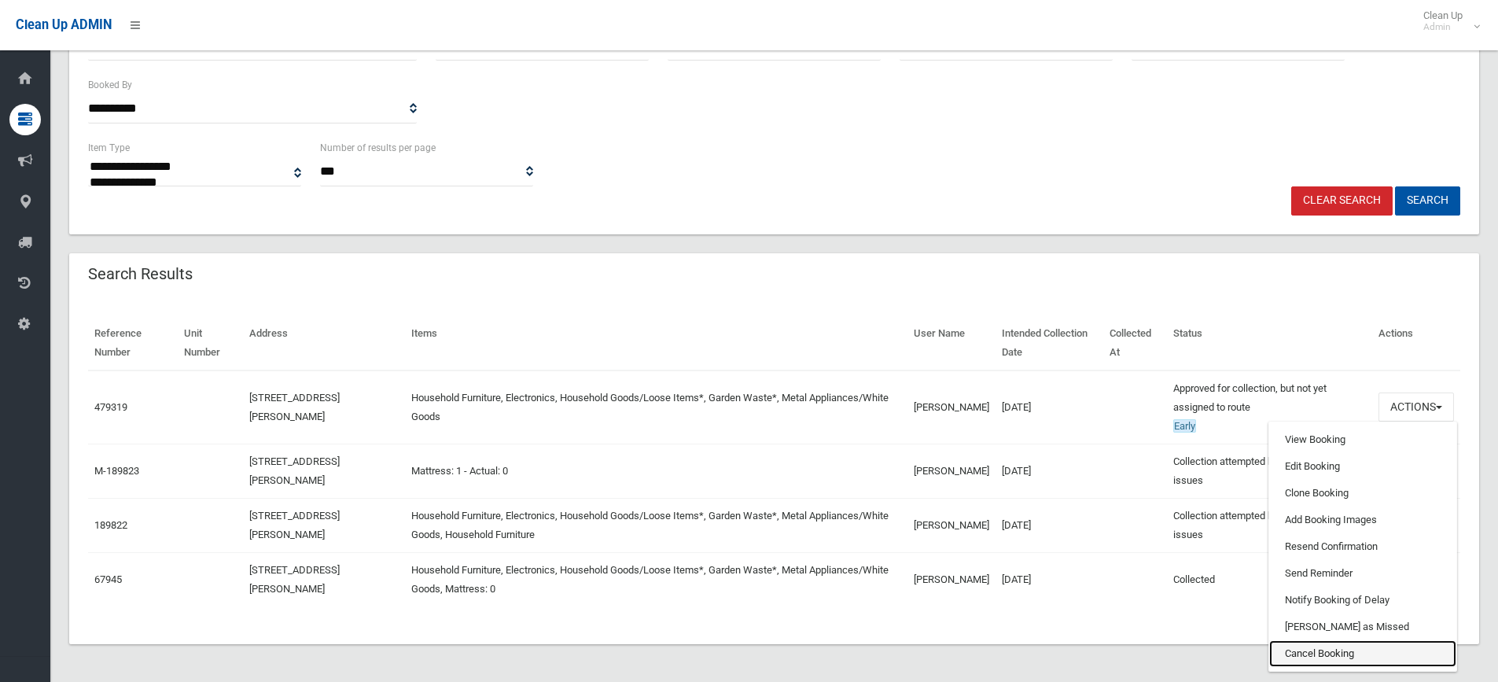
click at [1343, 652] on link "Cancel Booking" at bounding box center [1362, 653] width 187 height 27
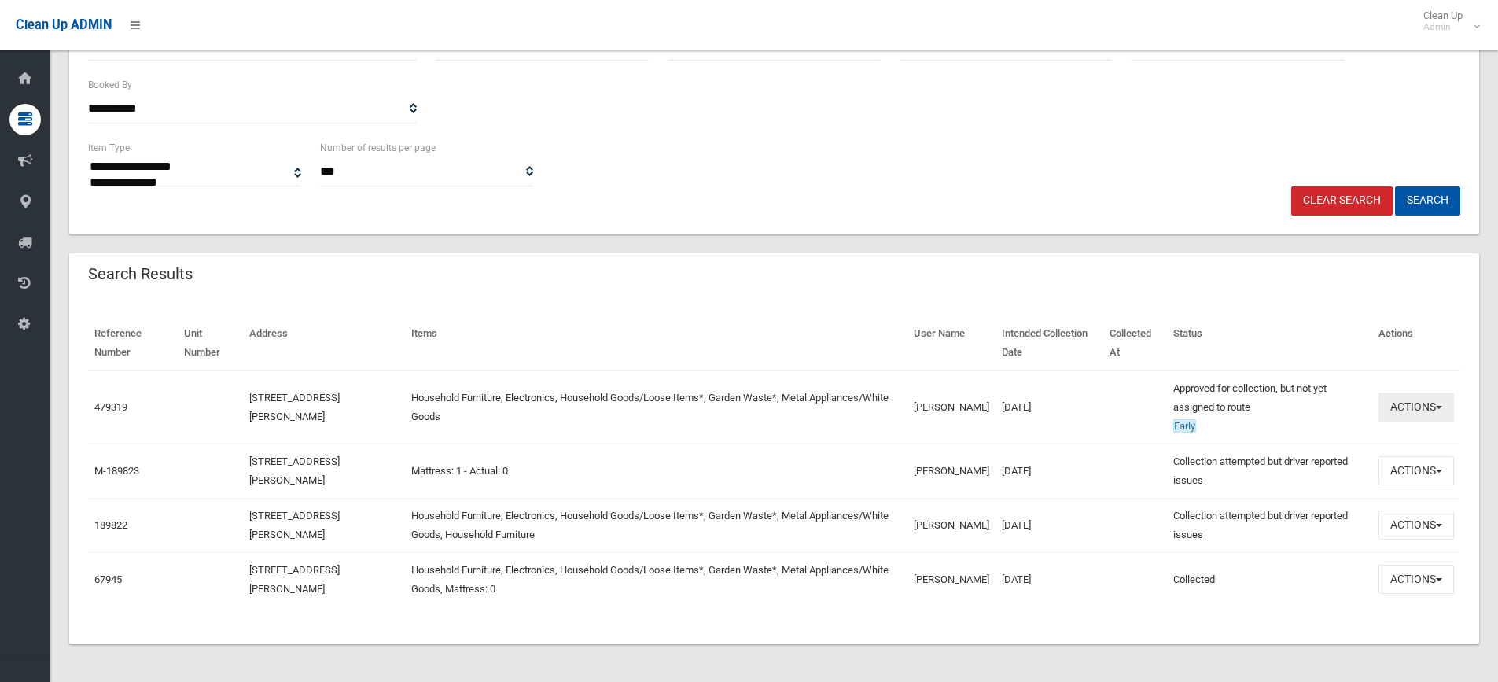
click at [1432, 403] on button "Actions" at bounding box center [1415, 406] width 75 height 29
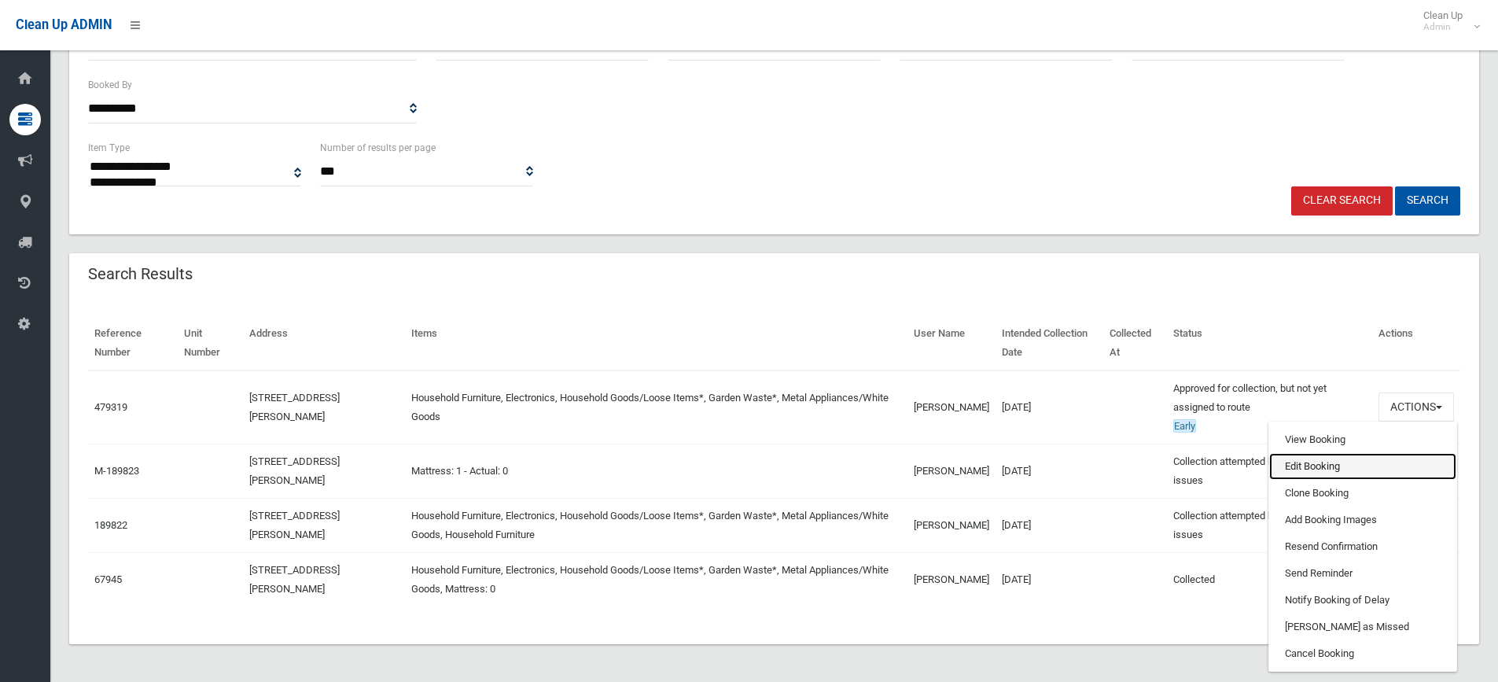
click at [1326, 463] on link "Edit Booking" at bounding box center [1362, 466] width 187 height 27
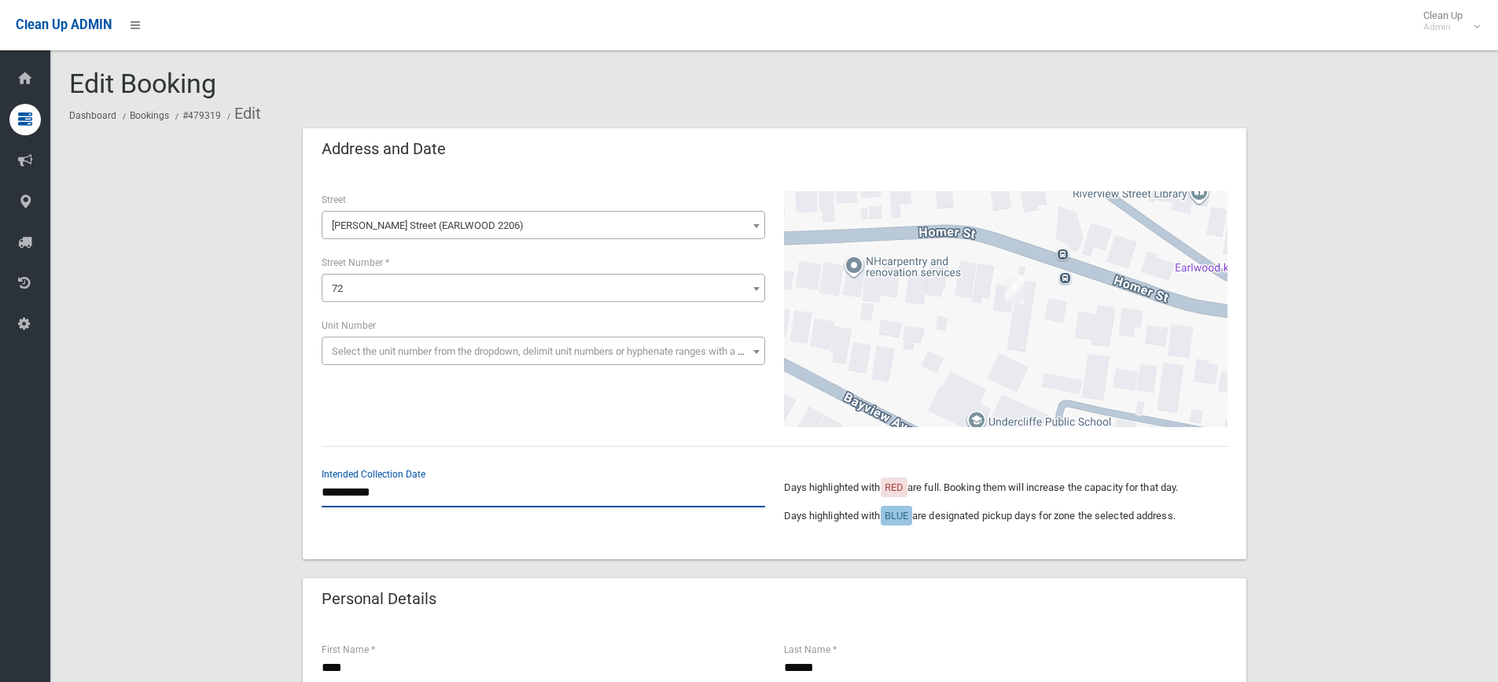
click at [378, 493] on input "**********" at bounding box center [543, 492] width 443 height 29
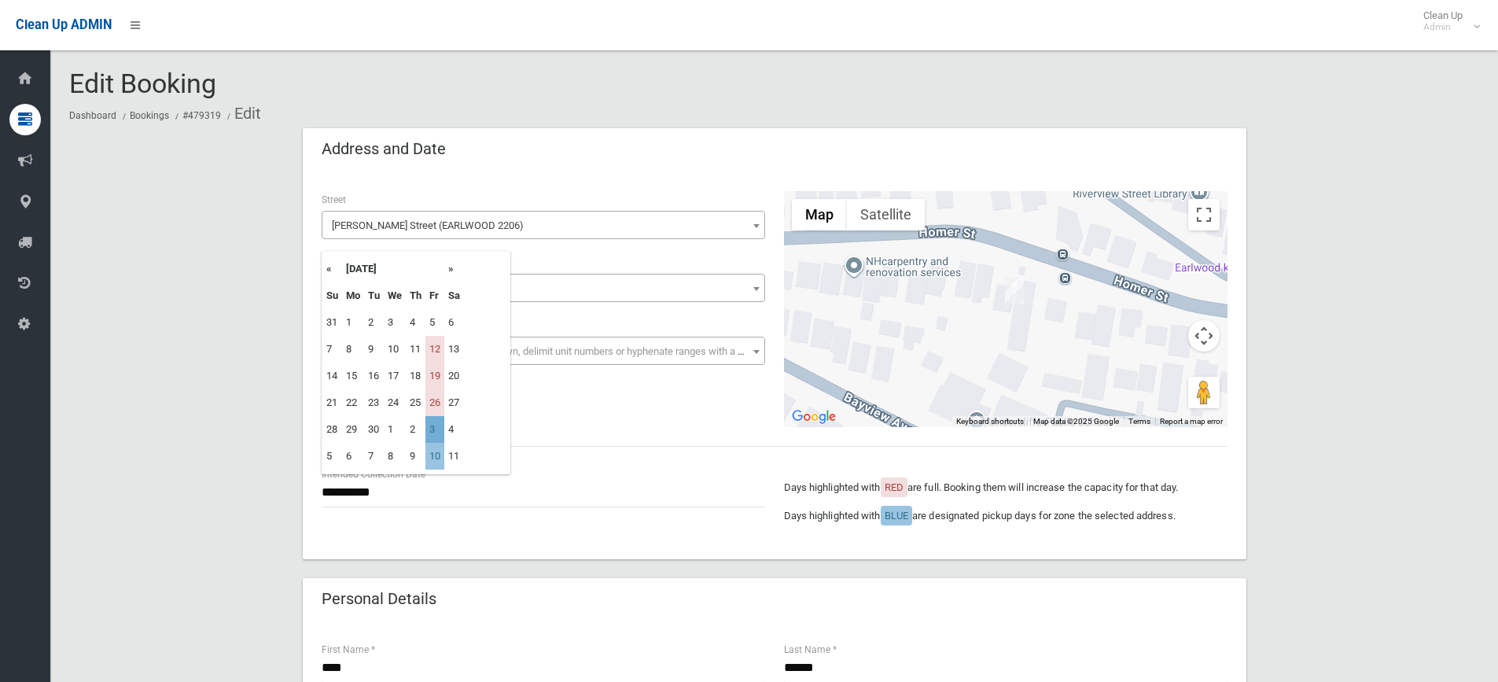
click at [435, 426] on td "3" at bounding box center [434, 429] width 19 height 27
type input "**********"
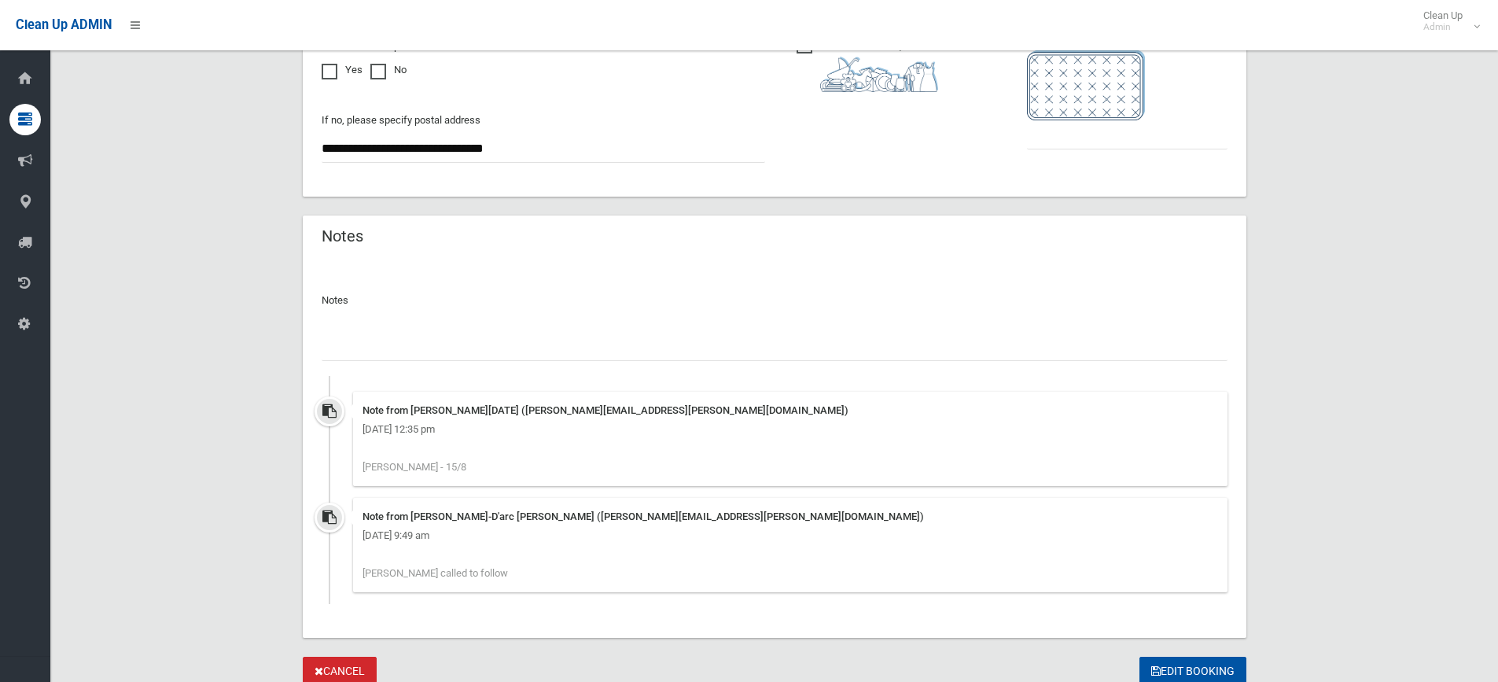
scroll to position [1031, 0]
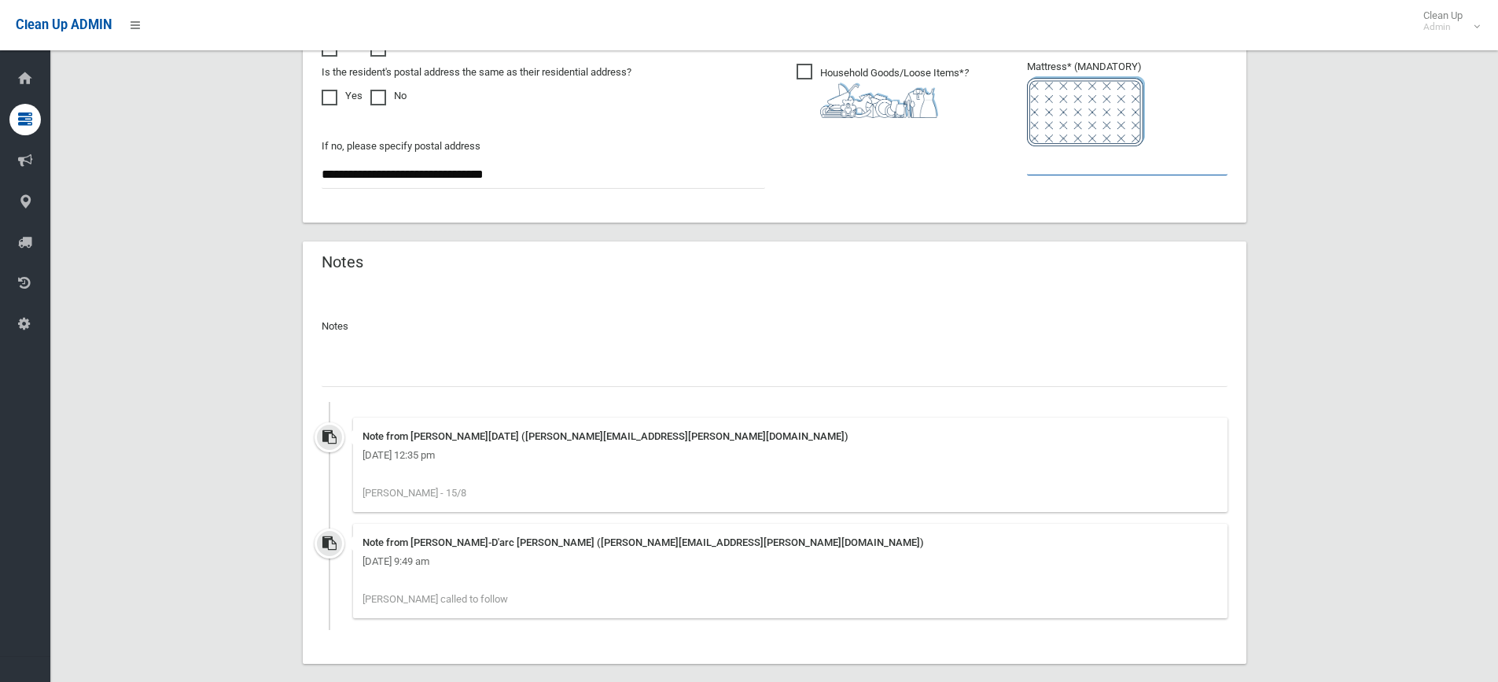
click at [1067, 164] on input "text" at bounding box center [1127, 160] width 200 height 29
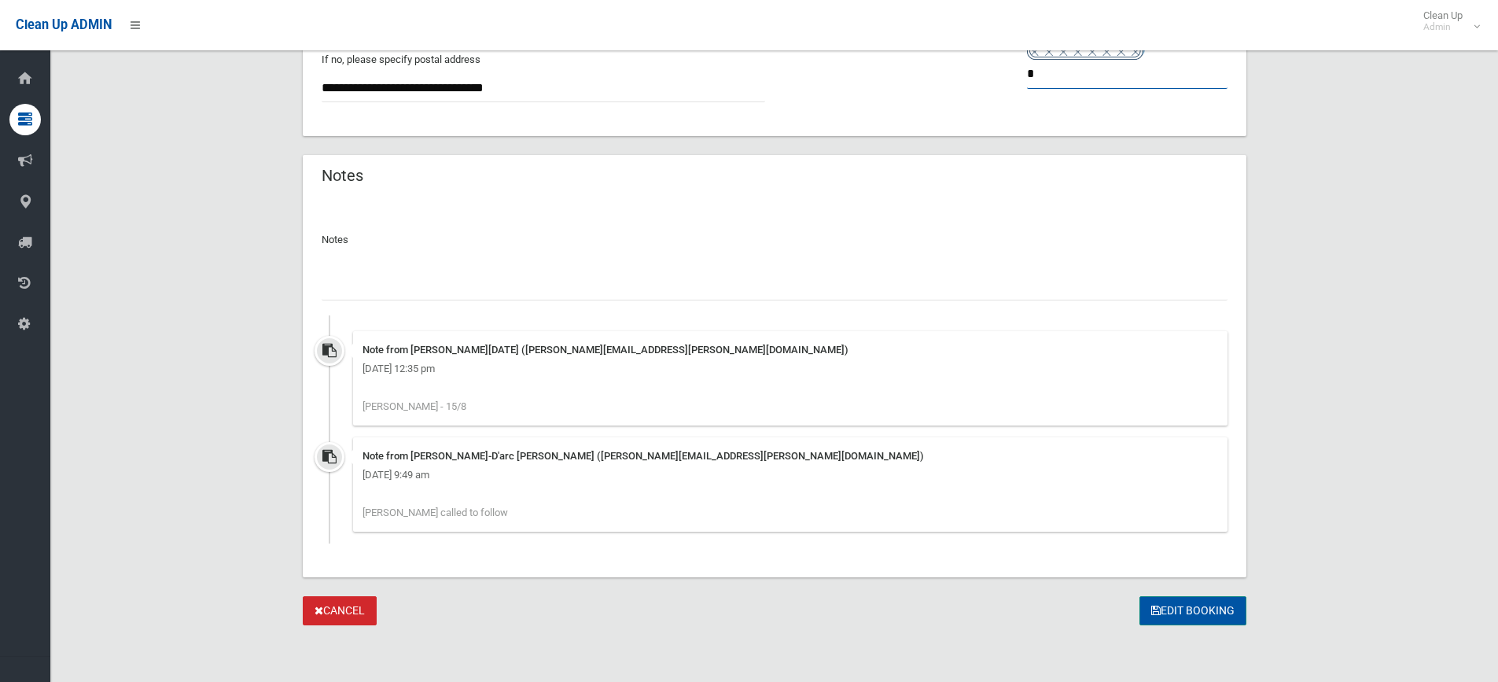
type input "*"
click at [1193, 612] on button "Edit Booking" at bounding box center [1192, 610] width 107 height 29
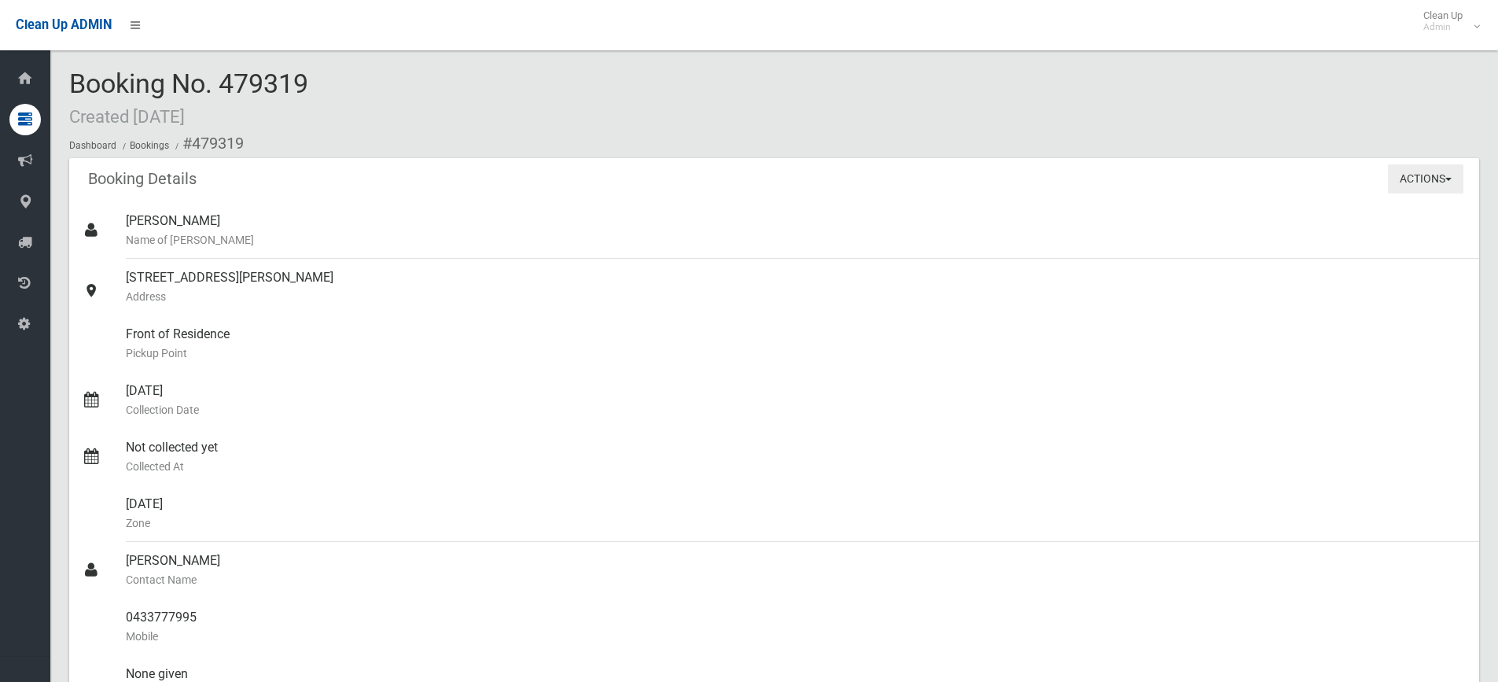
click at [1451, 178] on span "button" at bounding box center [1448, 179] width 6 height 3
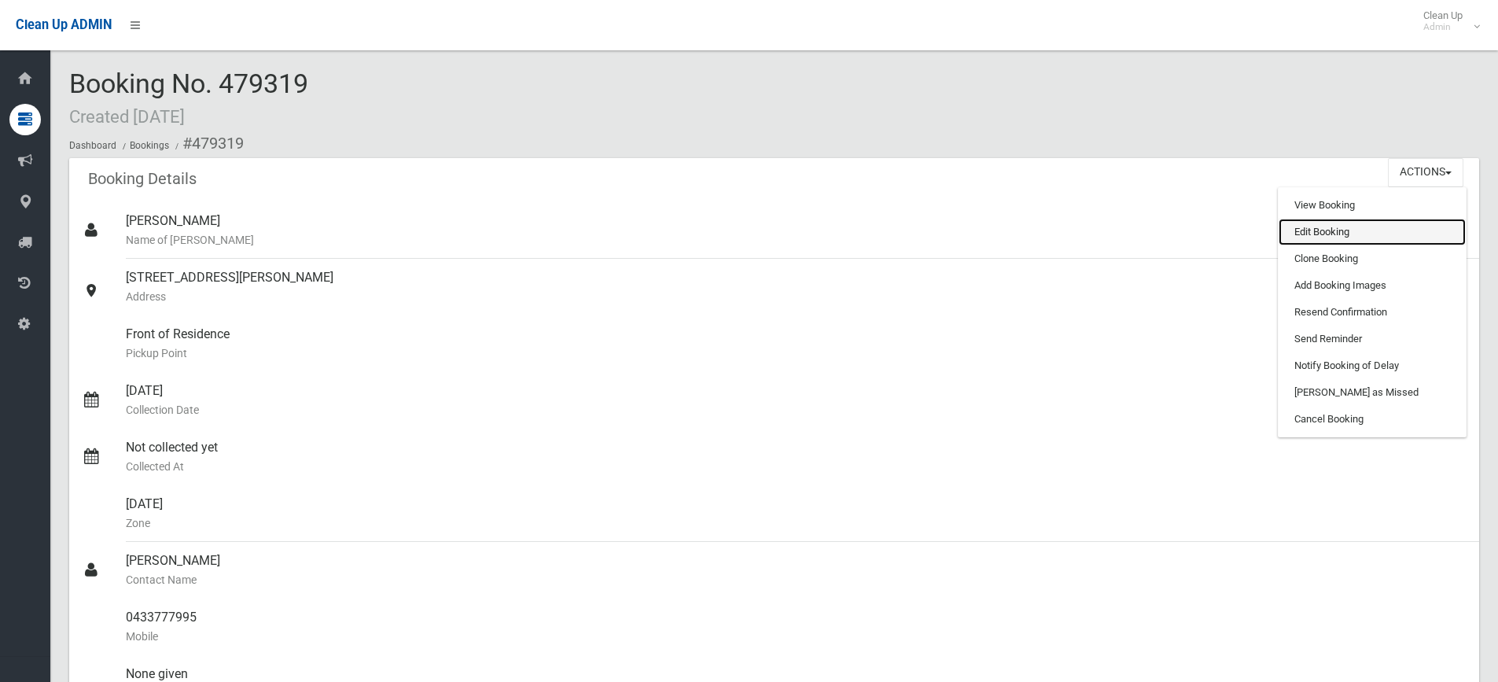
click at [1326, 232] on link "Edit Booking" at bounding box center [1371, 232] width 187 height 27
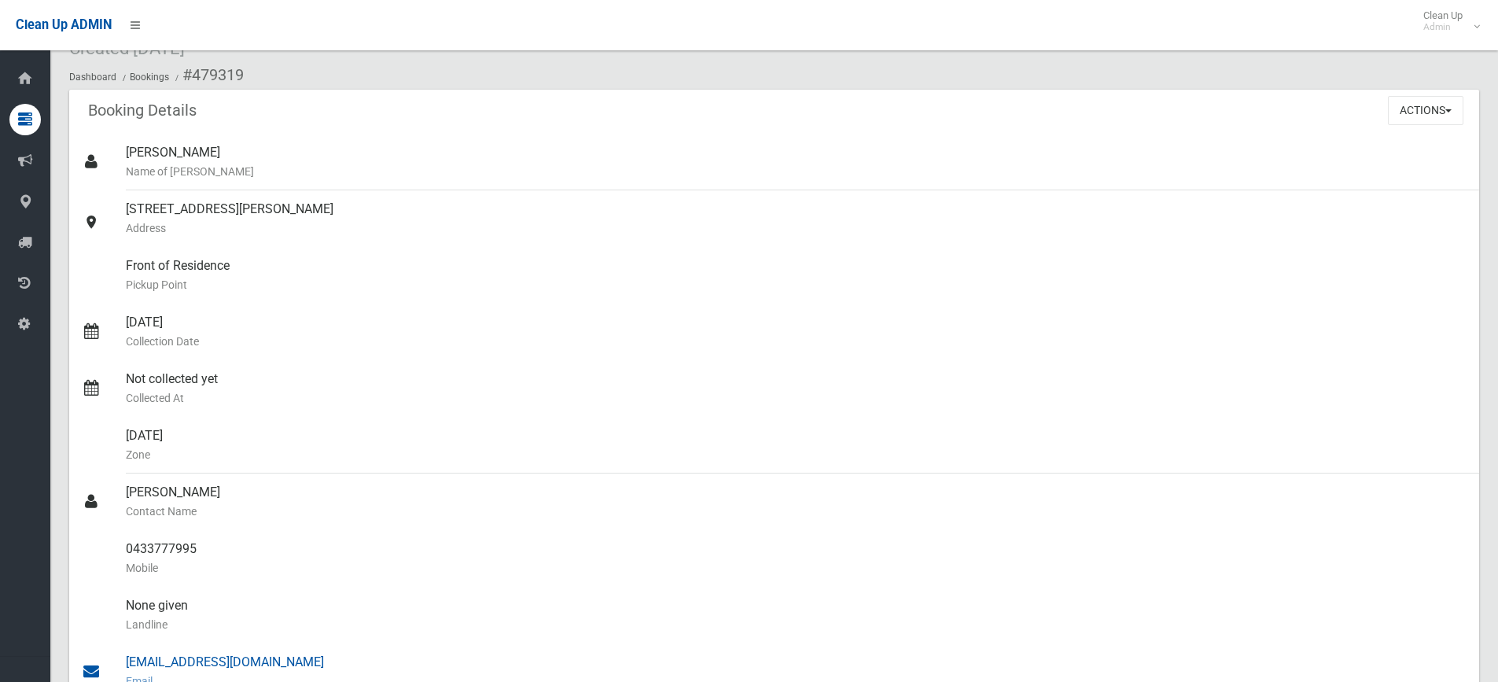
scroll to position [230, 0]
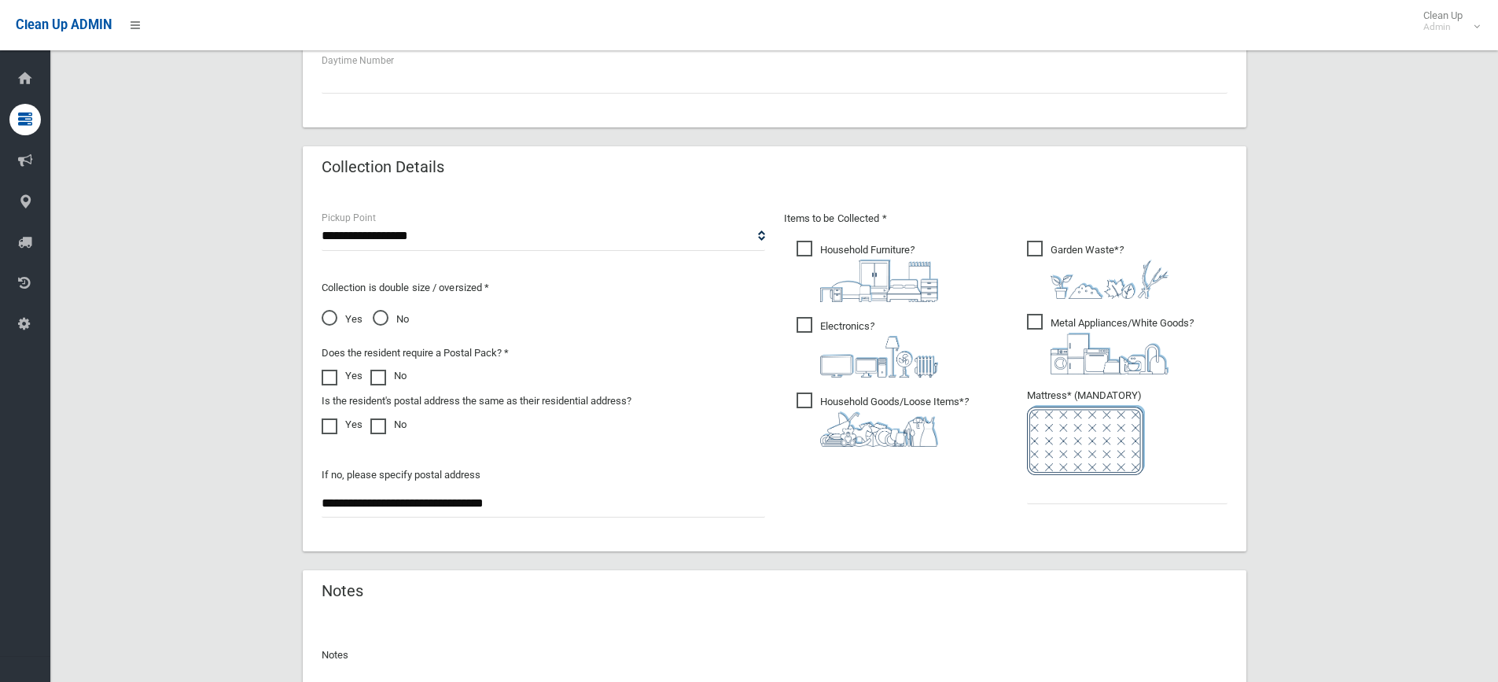
scroll to position [786, 0]
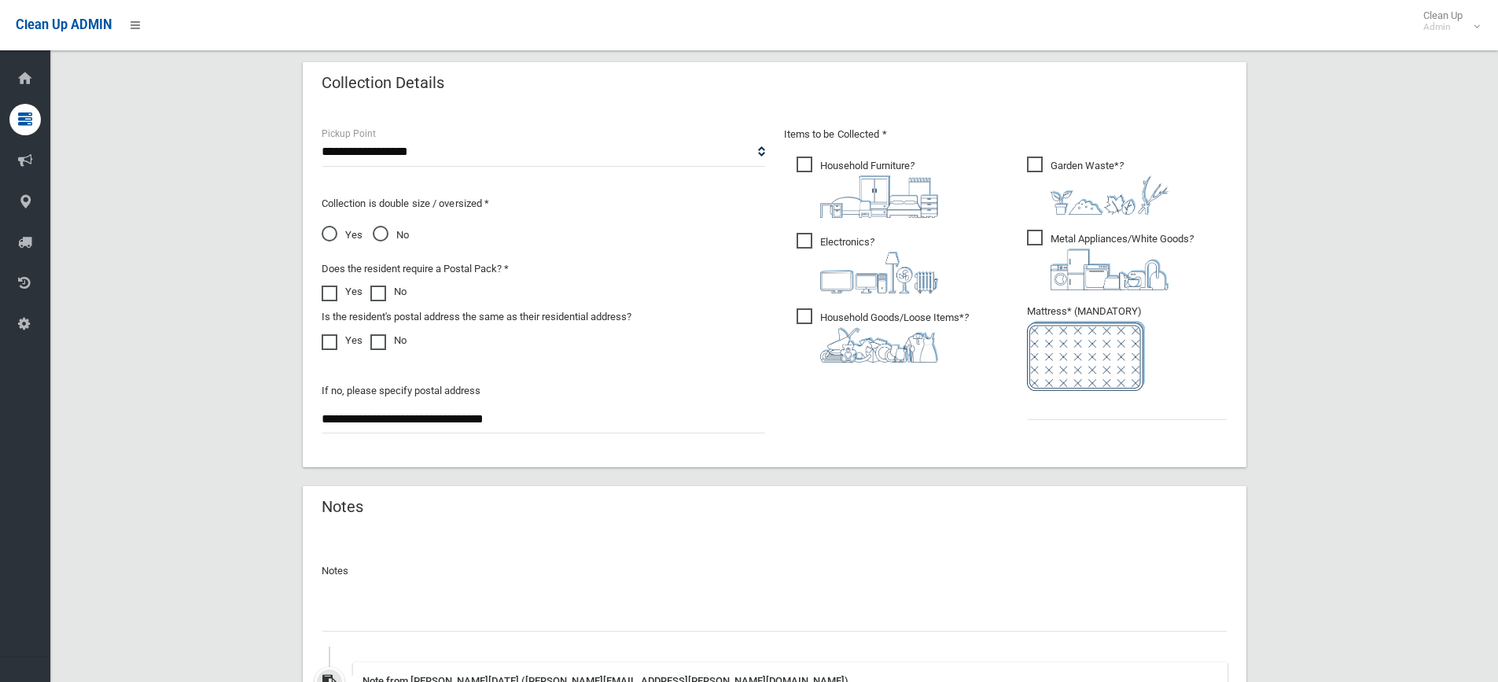
click at [382, 227] on span "No" at bounding box center [391, 235] width 36 height 19
click at [1054, 403] on input "text" at bounding box center [1127, 405] width 200 height 29
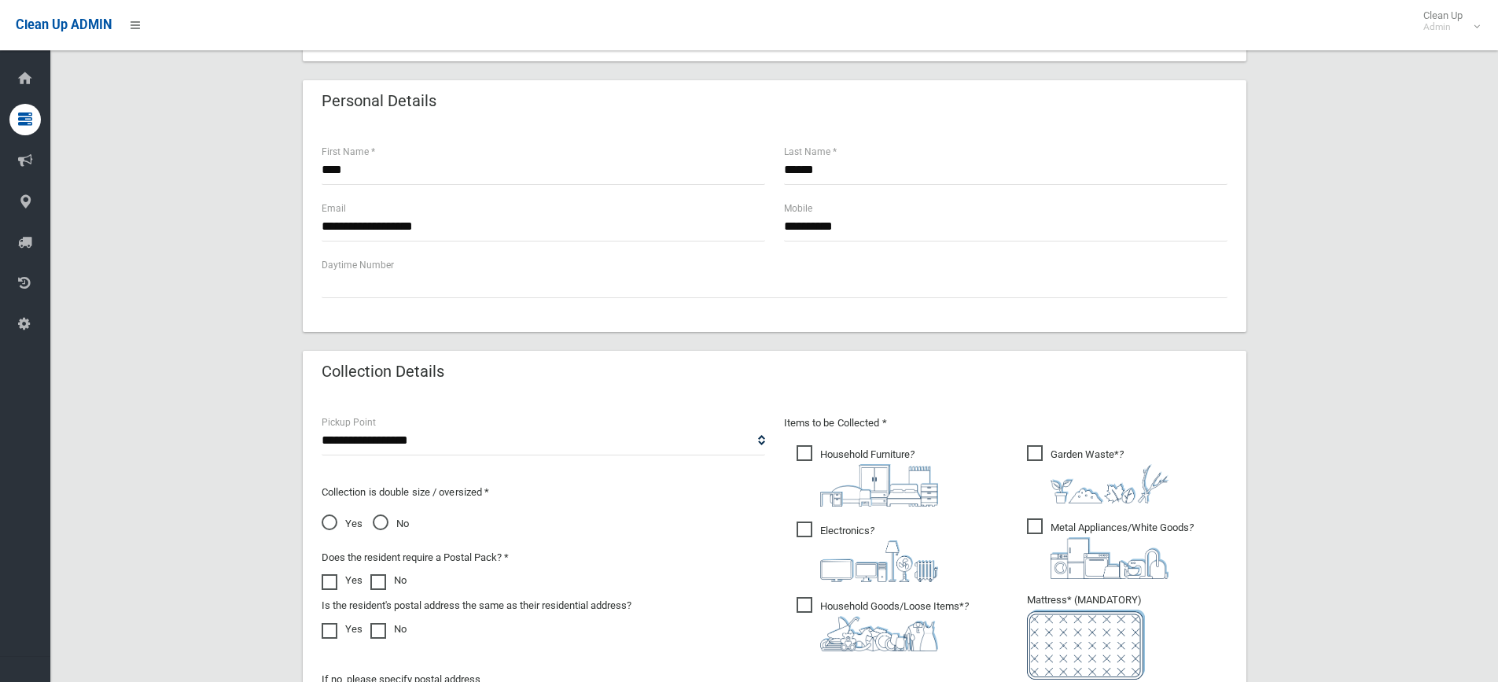
scroll to position [472, 0]
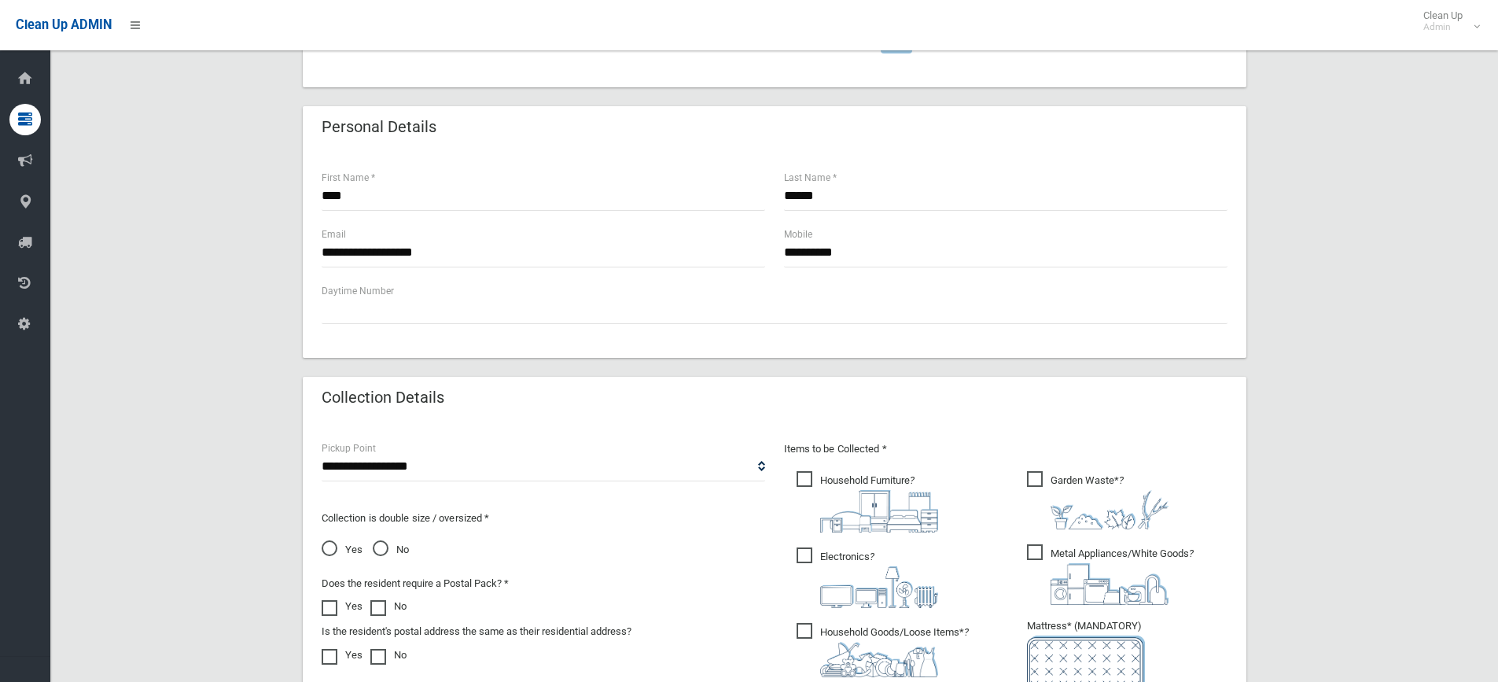
type input "*"
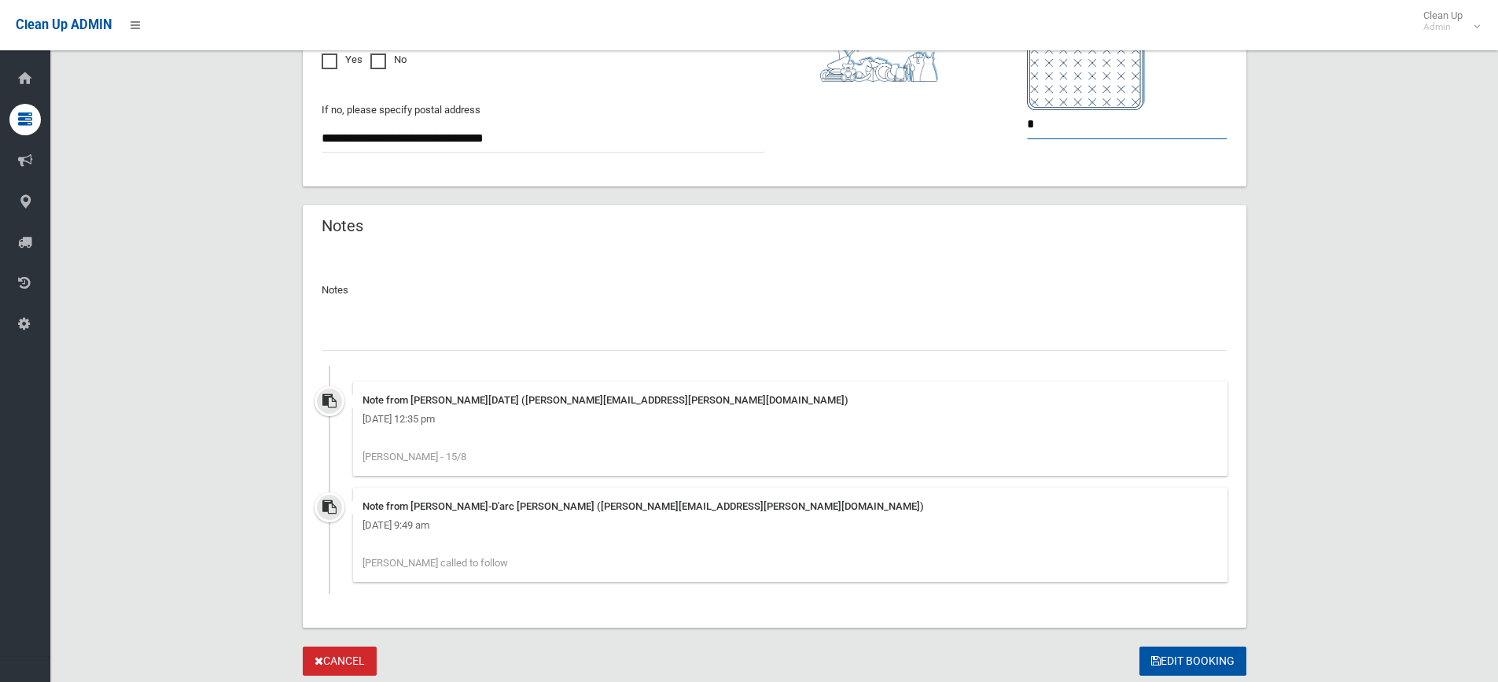
scroll to position [1117, 0]
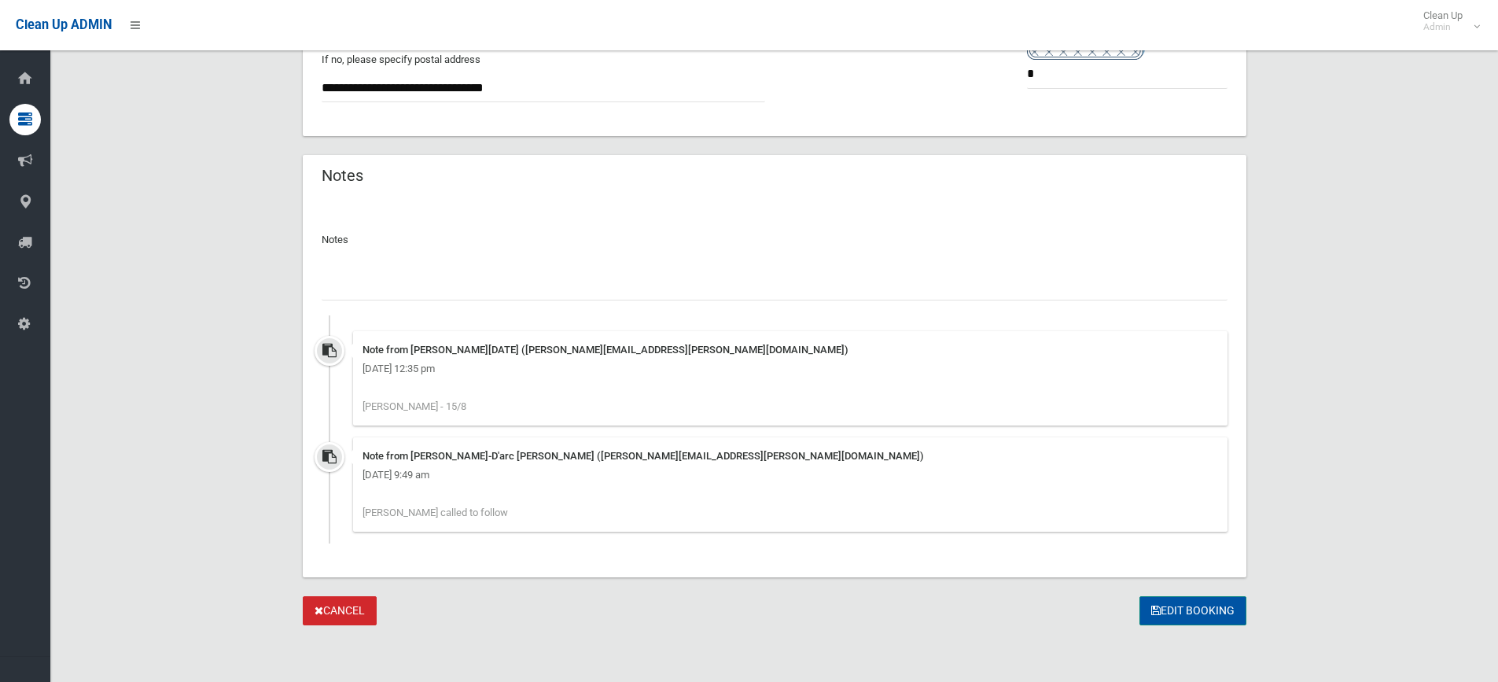
click at [1191, 608] on button "Edit Booking" at bounding box center [1192, 610] width 107 height 29
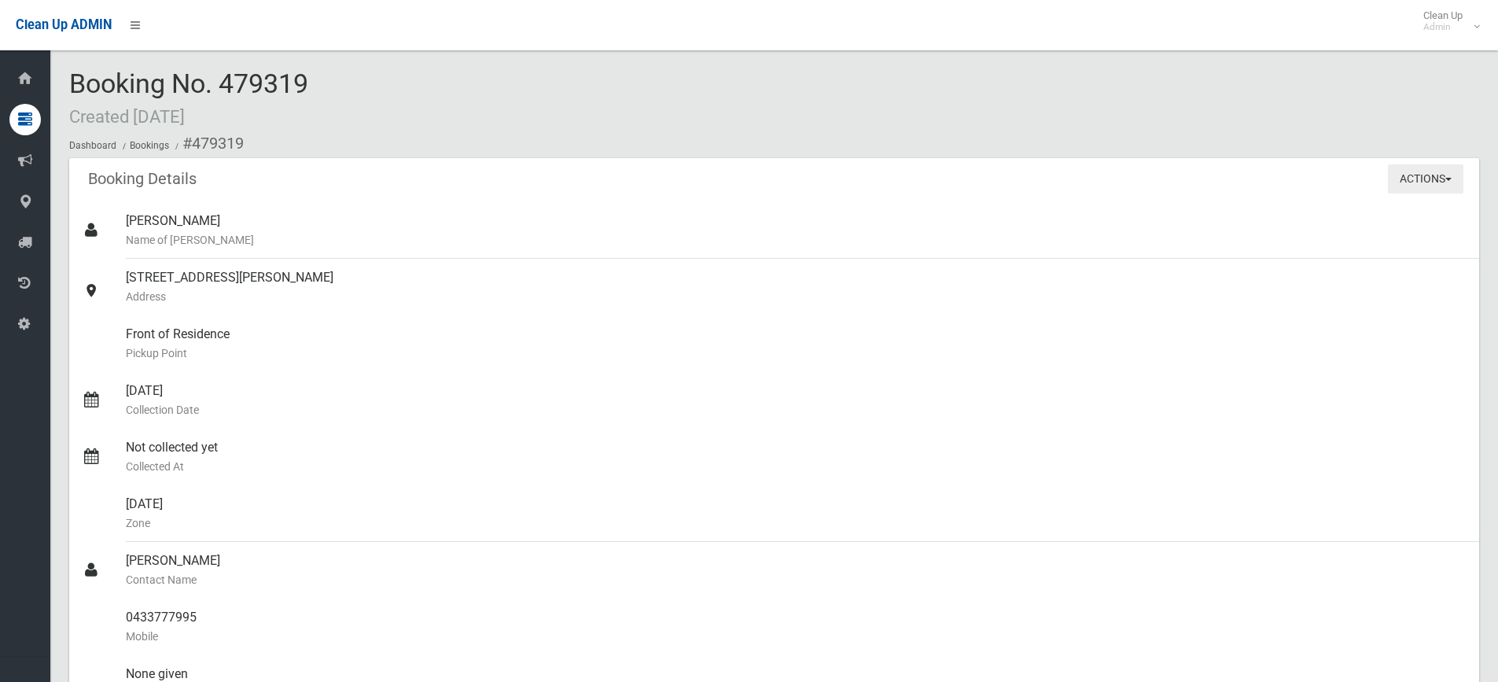
click at [1451, 172] on button "Actions" at bounding box center [1425, 178] width 75 height 29
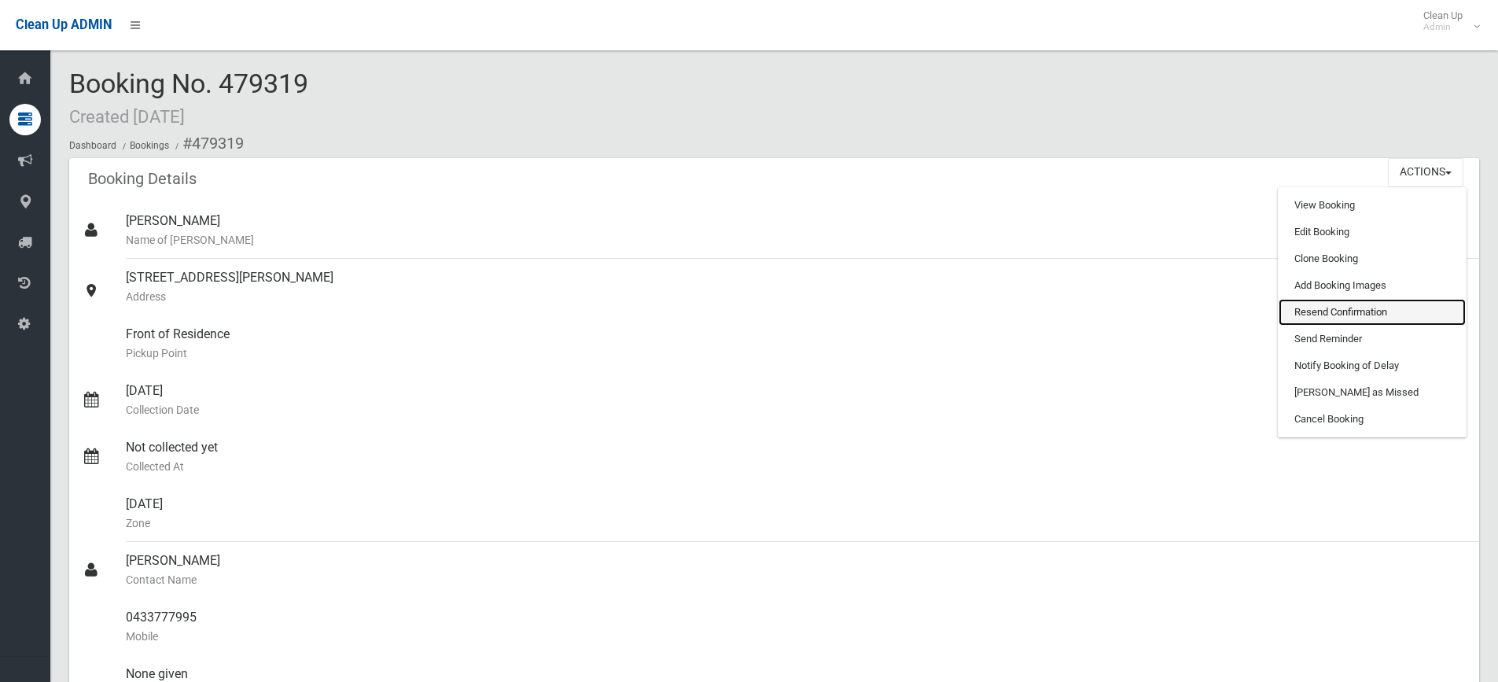
click at [1421, 300] on link "Resend Confirmation" at bounding box center [1371, 312] width 187 height 27
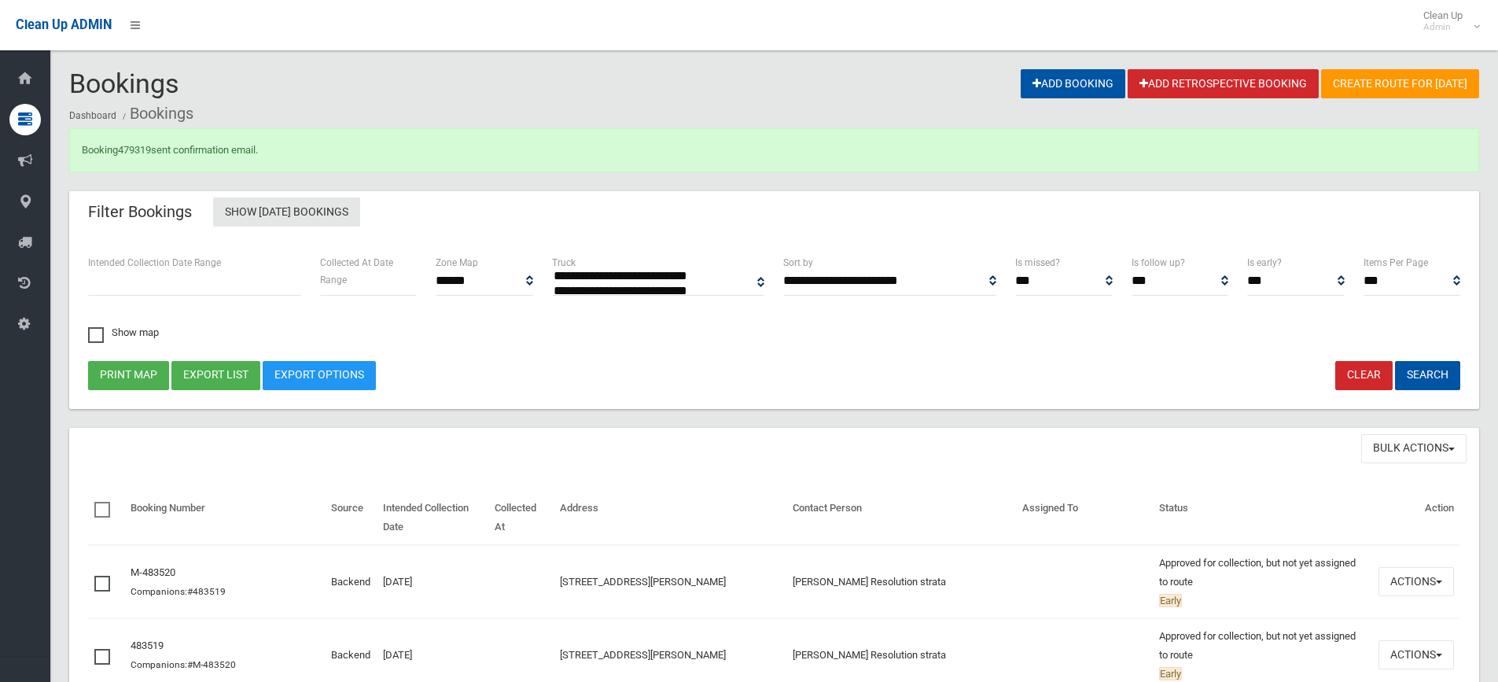
select select
